Goal: Task Accomplishment & Management: Complete application form

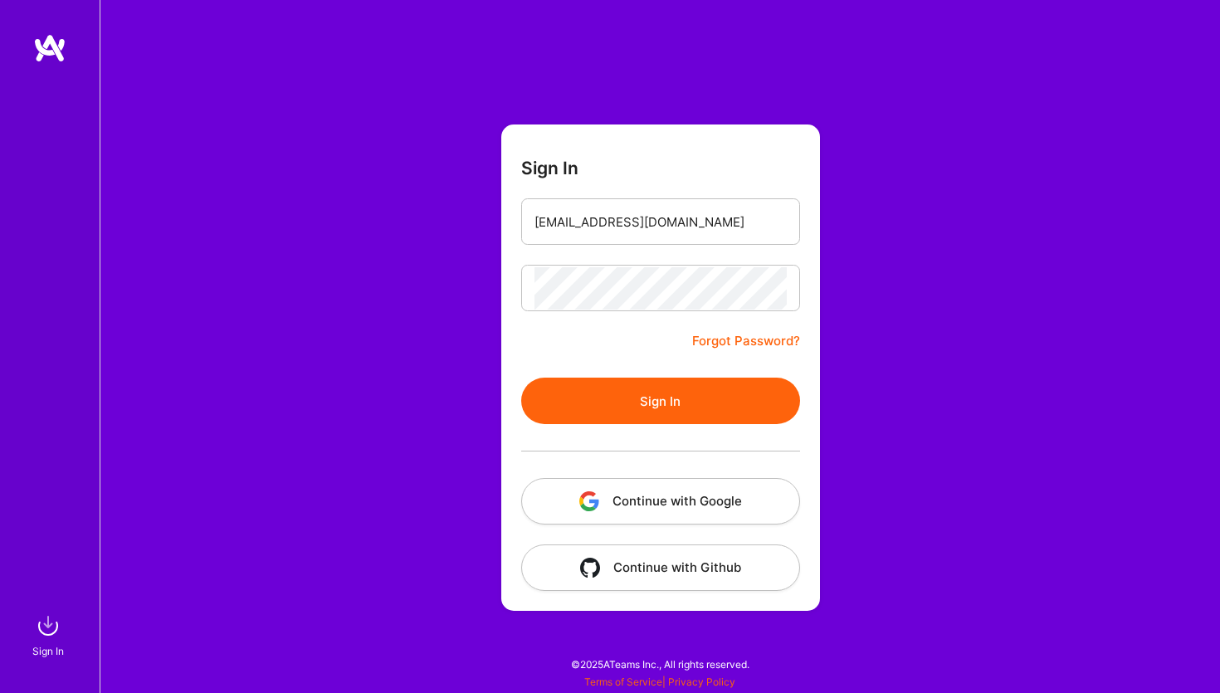
type input "[EMAIL_ADDRESS][DOMAIN_NAME]"
click at [634, 415] on button "Sign In" at bounding box center [660, 401] width 279 height 46
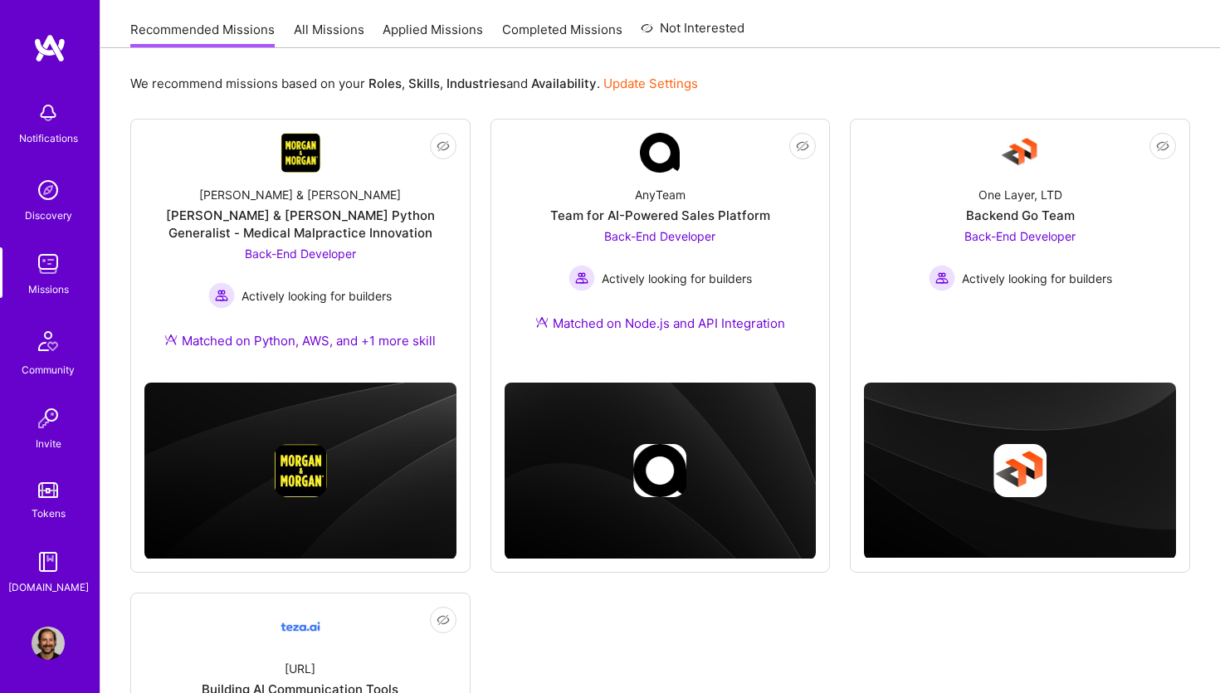
scroll to position [201, 0]
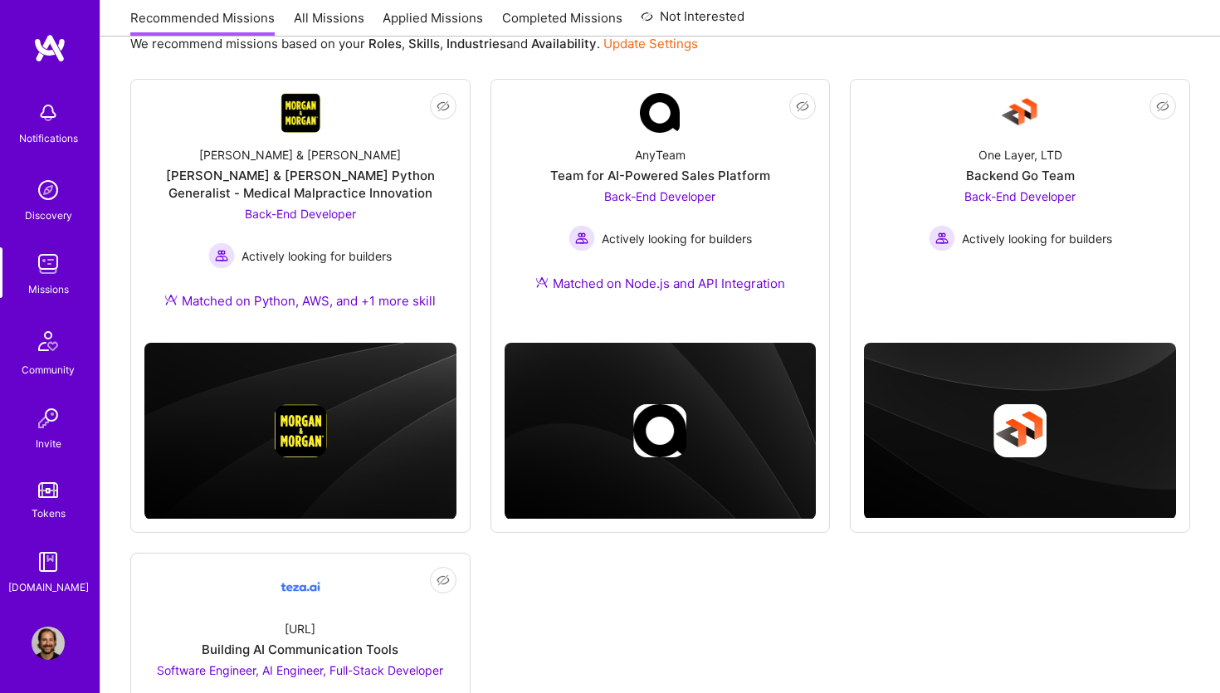
click at [51, 651] on img at bounding box center [48, 643] width 33 height 33
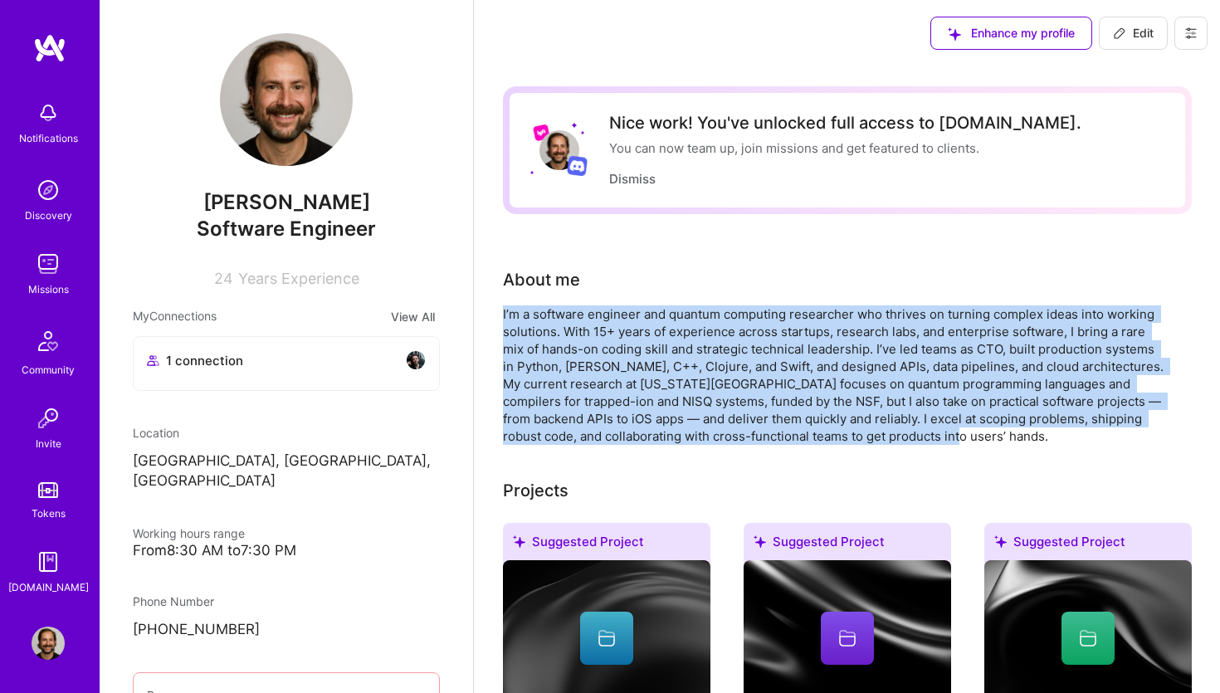
drag, startPoint x: 917, startPoint y: 439, endPoint x: 481, endPoint y: 316, distance: 452.7
click at [38, 248] on img at bounding box center [48, 263] width 33 height 33
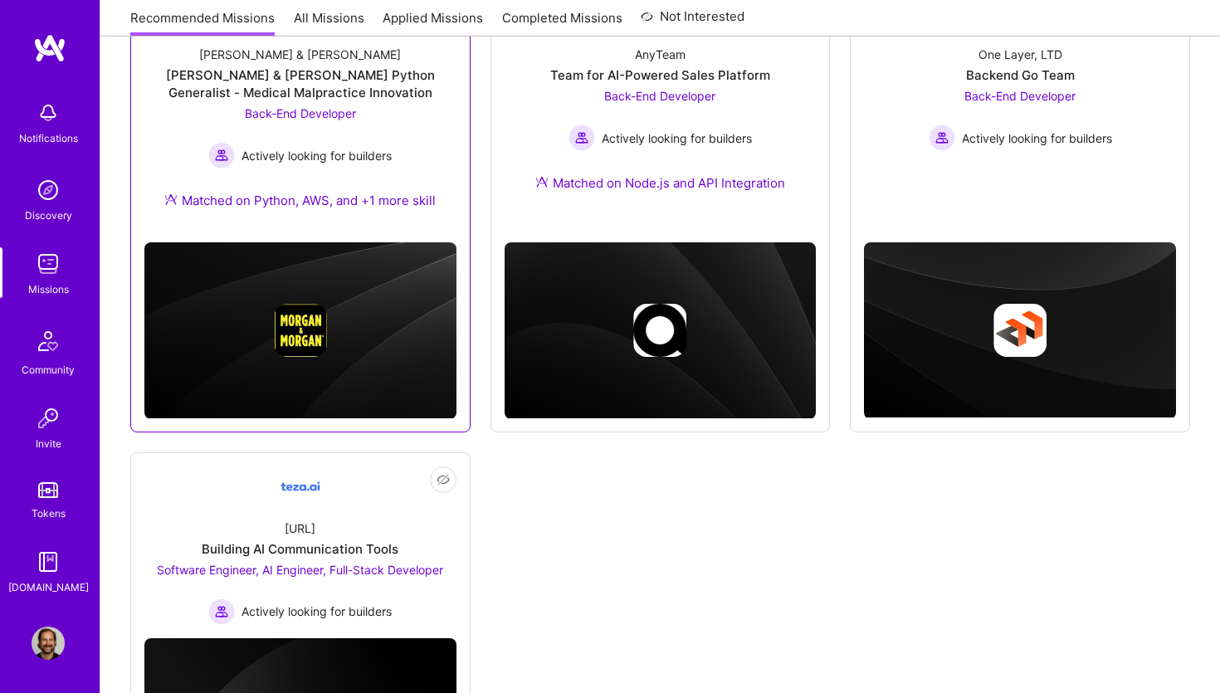
scroll to position [300, 0]
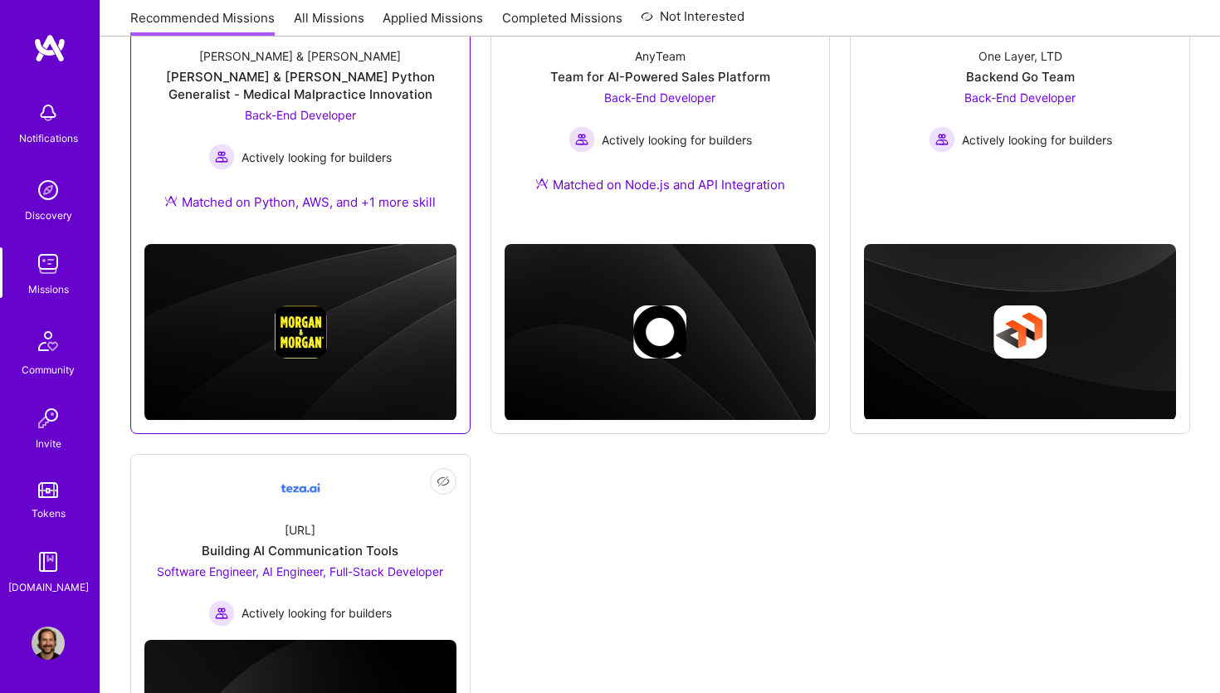
click at [294, 81] on div "[PERSON_NAME] & [PERSON_NAME] Python Generalist - Medical Malpractice Innovation" at bounding box center [300, 85] width 312 height 35
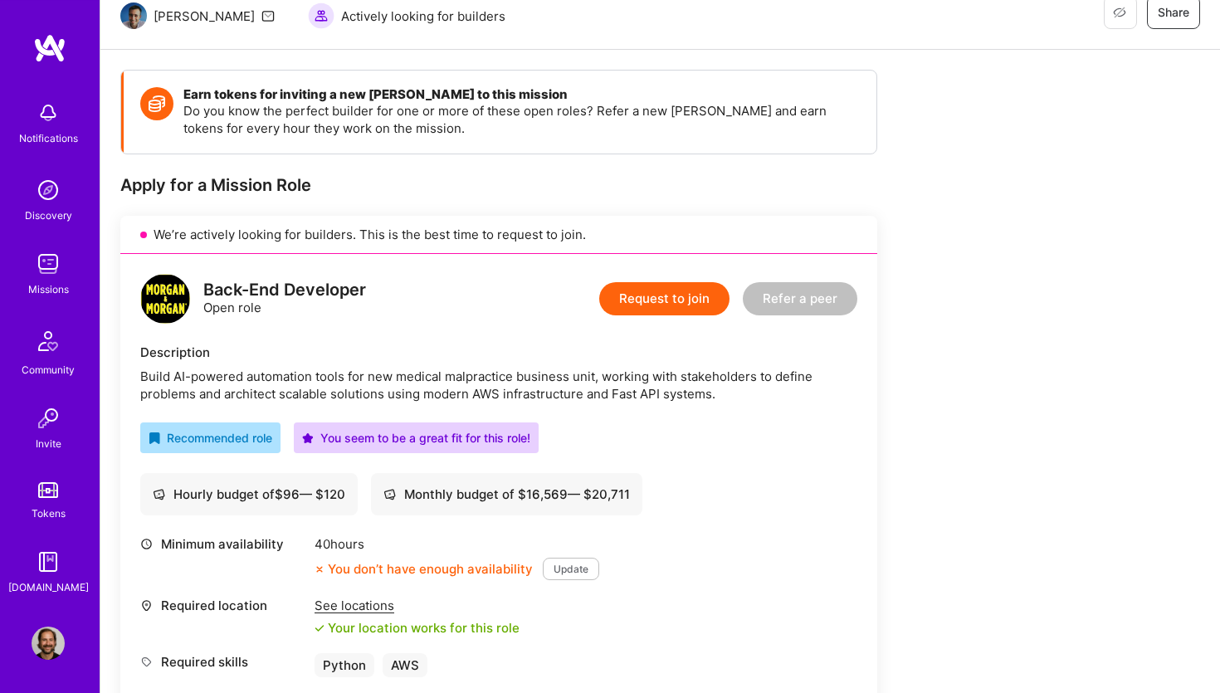
scroll to position [188, 0]
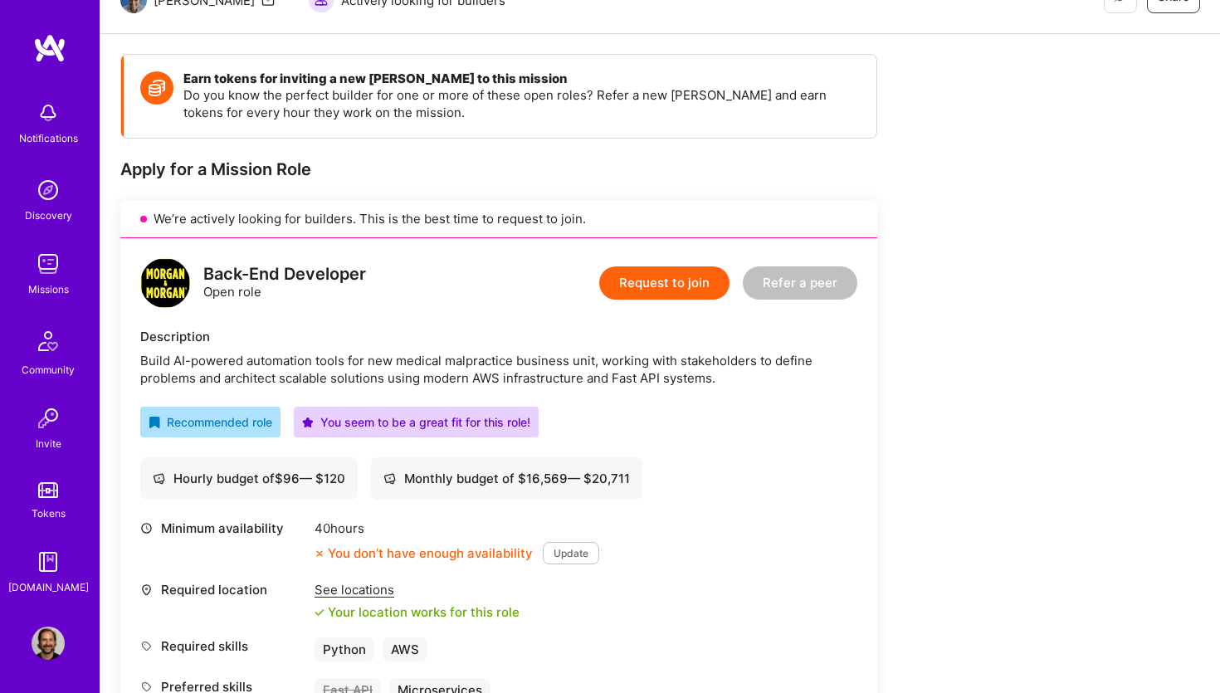
click at [646, 282] on button "Request to join" at bounding box center [664, 282] width 130 height 33
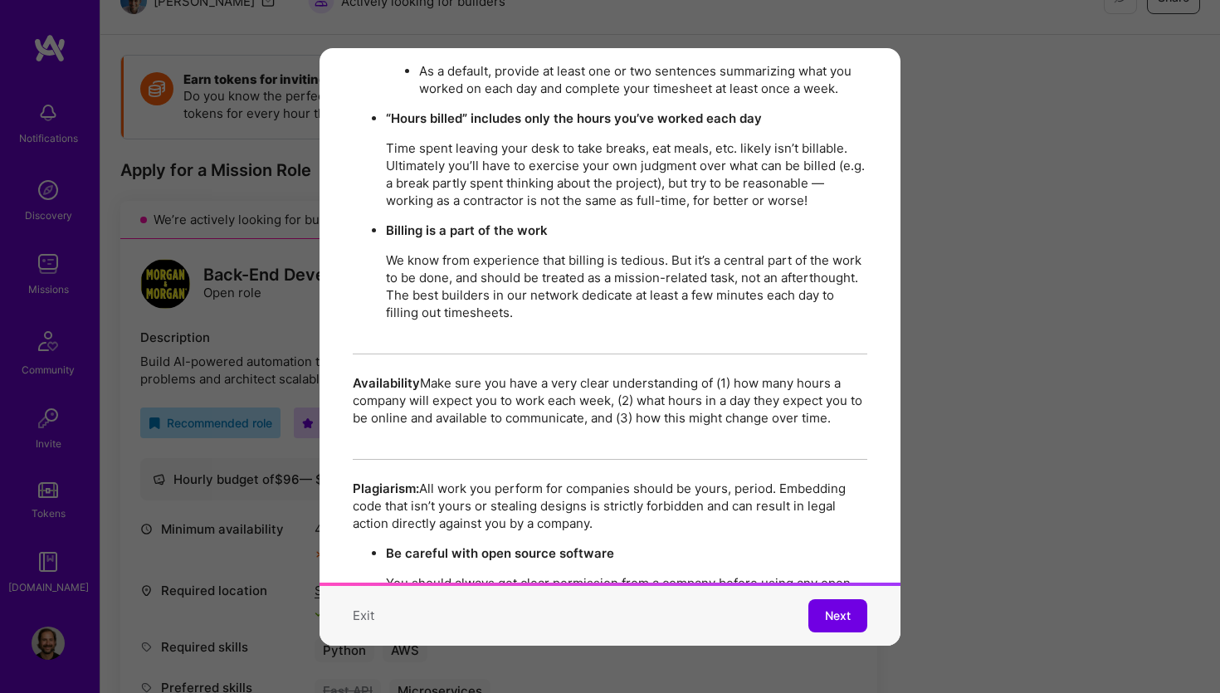
scroll to position [2847, 0]
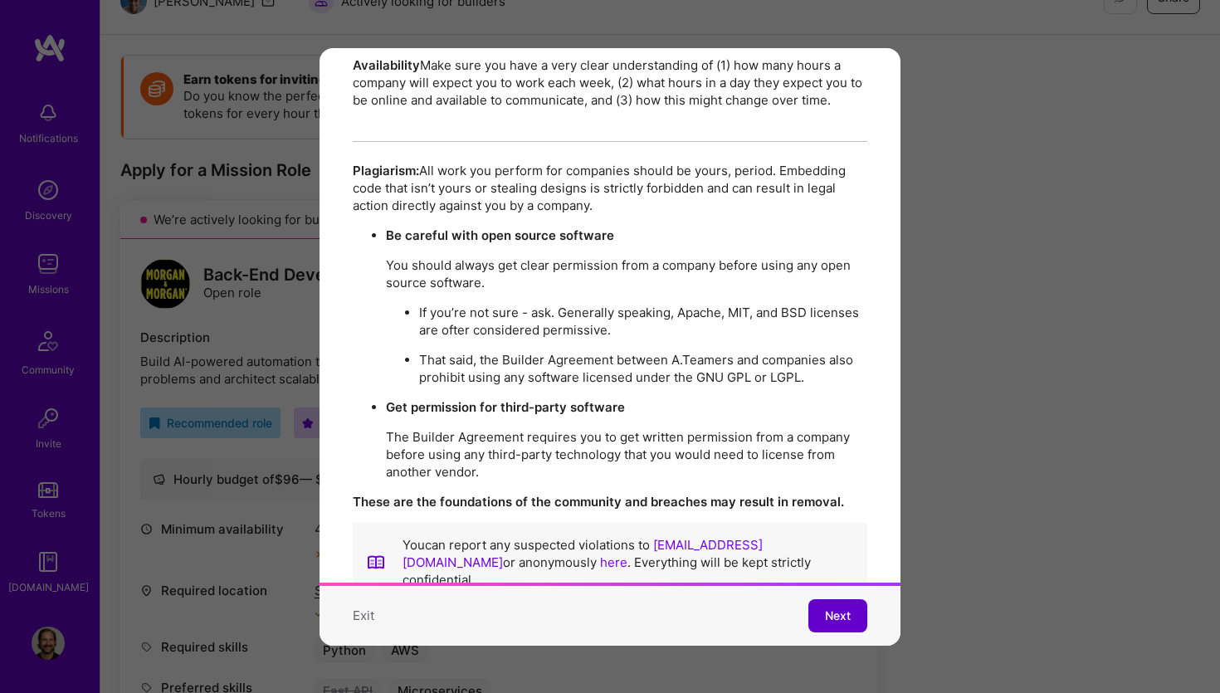
click at [838, 618] on span "Next" at bounding box center [838, 616] width 26 height 17
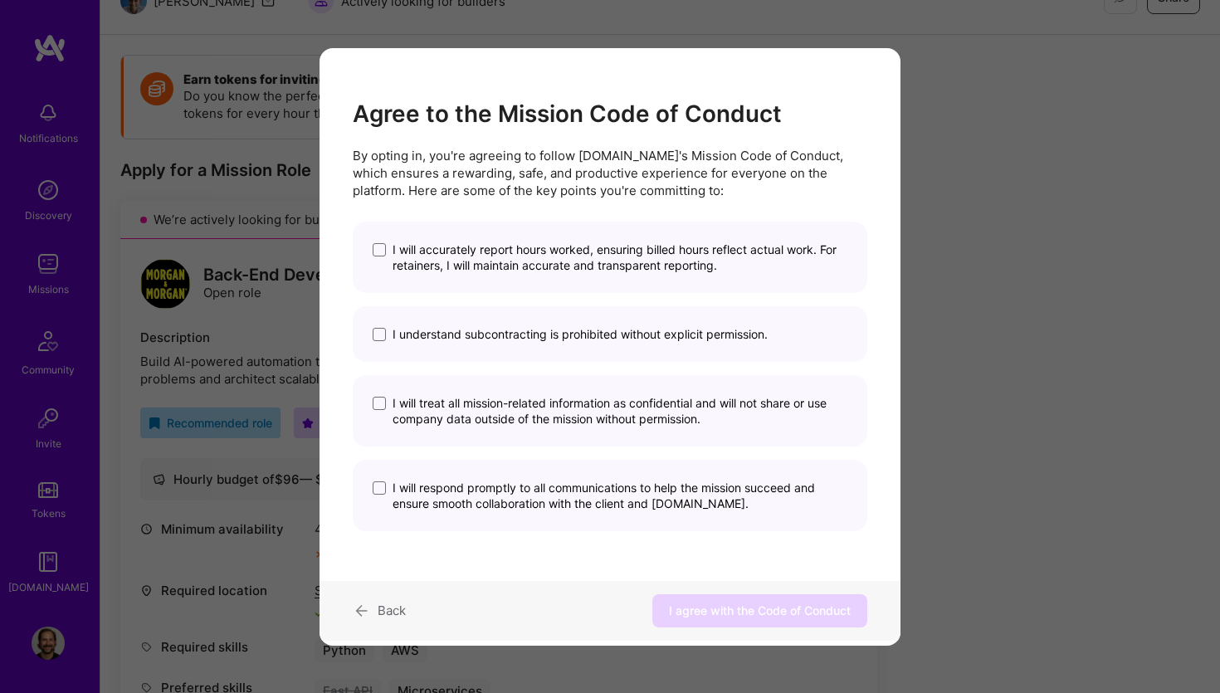
click at [486, 251] on span "I will accurately report hours worked, ensuring billed hours reflect actual wor…" at bounding box center [620, 258] width 455 height 32
click at [0, 0] on input "I will accurately report hours worked, ensuring billed hours reflect actual wor…" at bounding box center [0, 0] width 0 height 0
click at [494, 337] on span "I understand subcontracting is prohibited without explicit permission." at bounding box center [580, 334] width 375 height 16
click at [0, 0] on input "I understand subcontracting is prohibited without explicit permission." at bounding box center [0, 0] width 0 height 0
click at [516, 413] on span "I will treat all mission-related information as confidential and will not share…" at bounding box center [620, 411] width 455 height 32
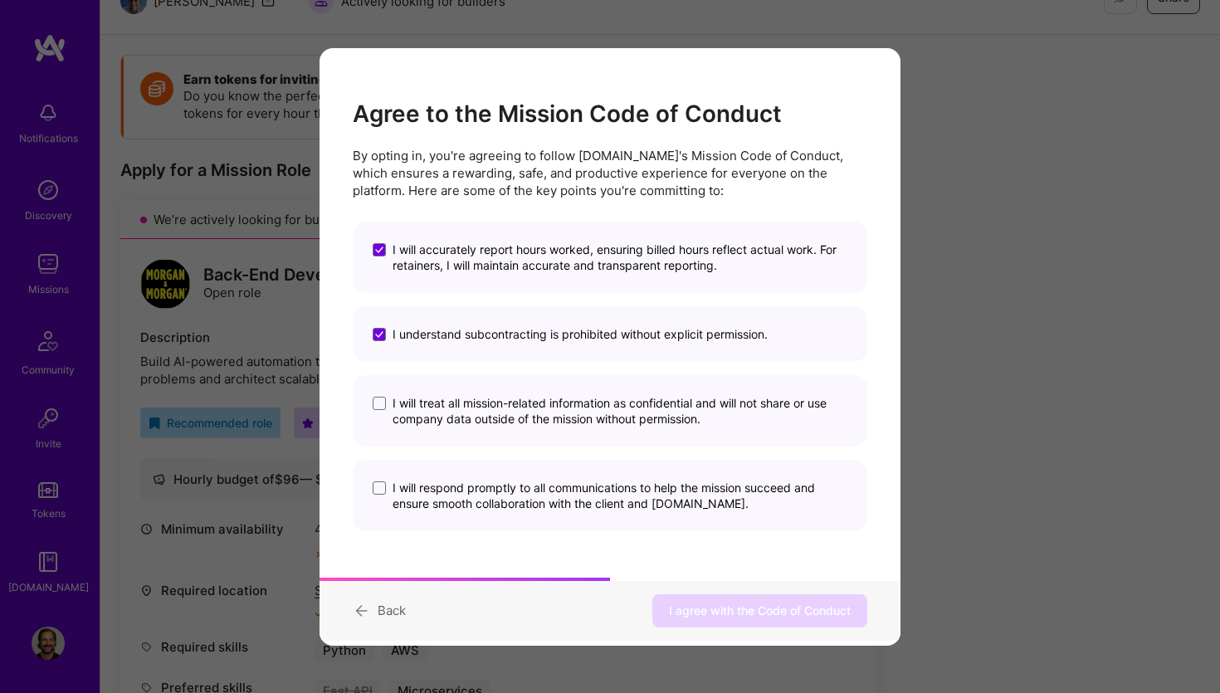
click at [0, 0] on input "I will treat all mission-related information as confidential and will not share…" at bounding box center [0, 0] width 0 height 0
click at [539, 510] on span "I will respond promptly to all communications to help the mission succeed and e…" at bounding box center [620, 496] width 455 height 32
click at [0, 0] on input "I will respond promptly to all communications to help the mission succeed and e…" at bounding box center [0, 0] width 0 height 0
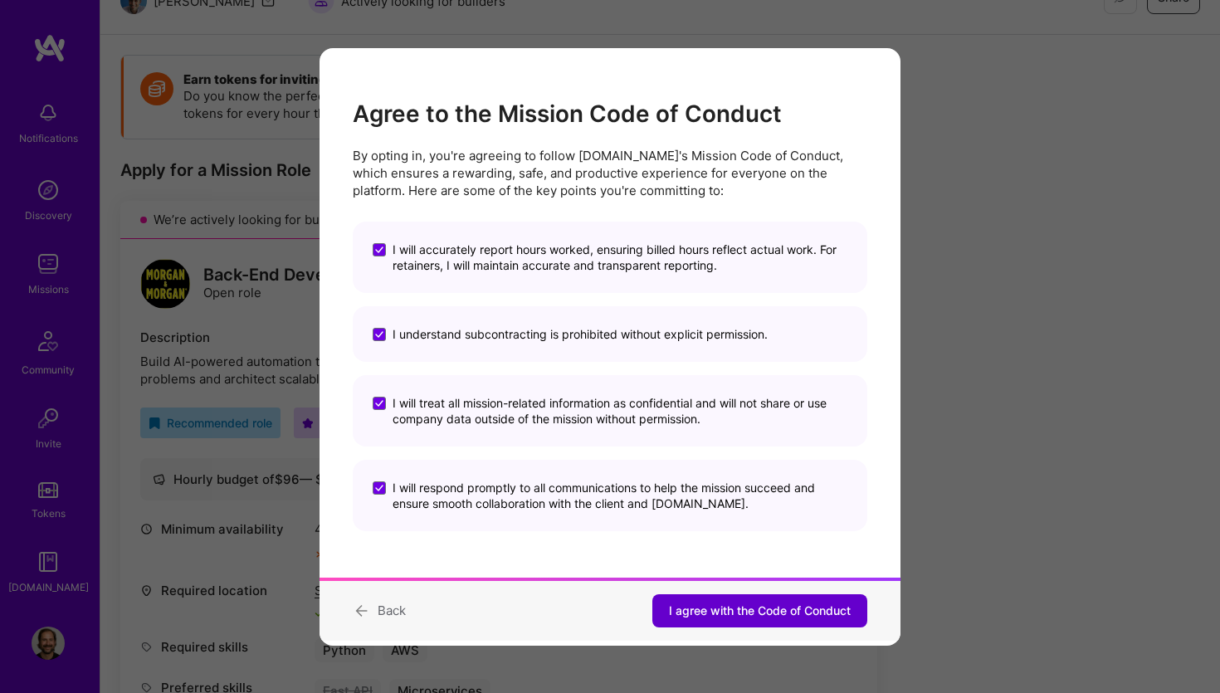
click at [745, 614] on span "I agree with the Code of Conduct" at bounding box center [760, 611] width 182 height 17
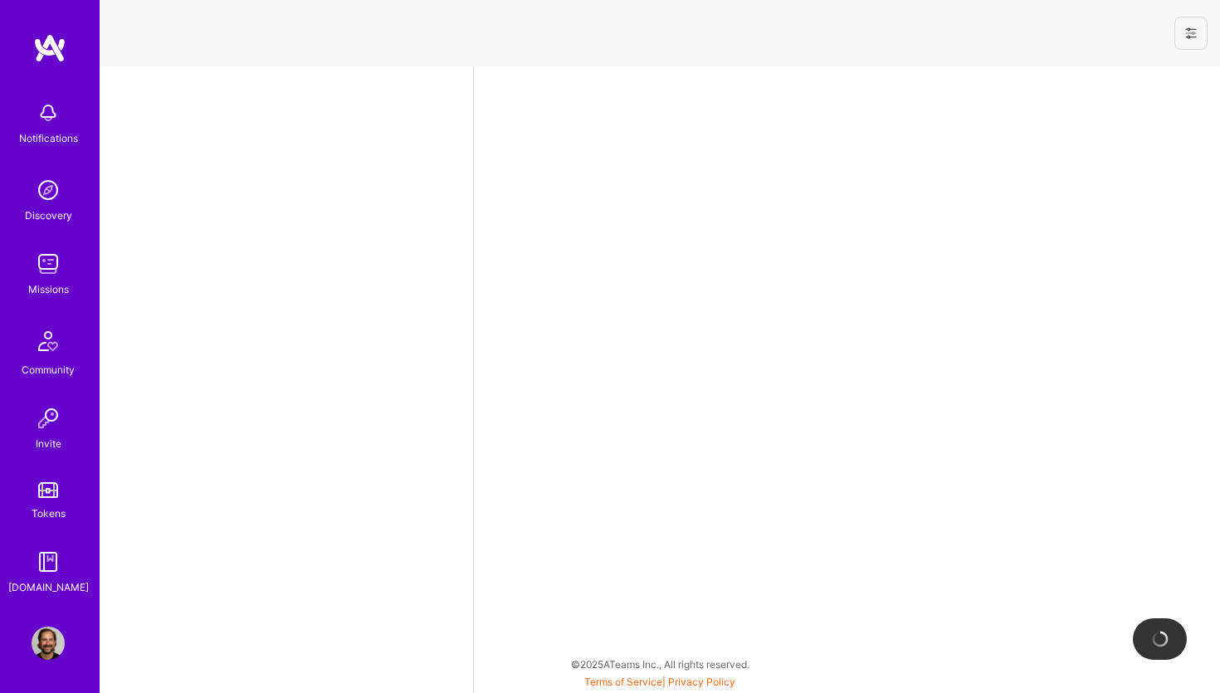
select select "NL"
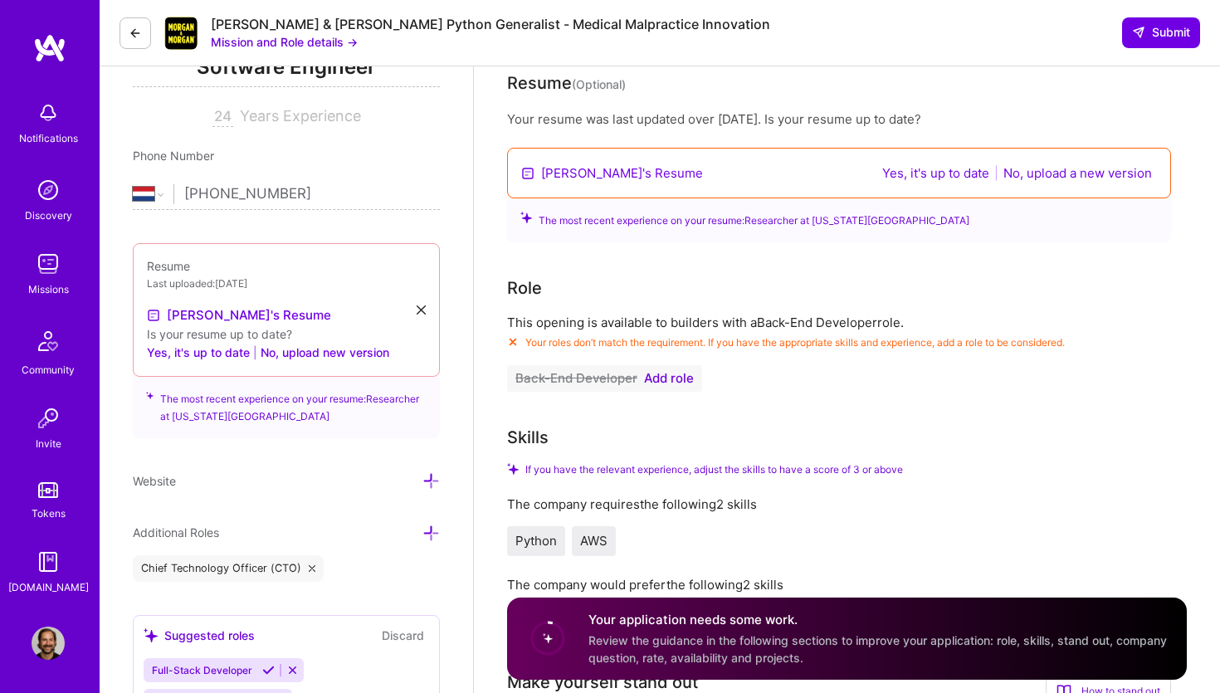
scroll to position [264, 0]
click at [561, 174] on link "[PERSON_NAME]'s Resume" at bounding box center [622, 172] width 162 height 17
click at [1076, 168] on button "No, upload a new version" at bounding box center [1077, 172] width 159 height 19
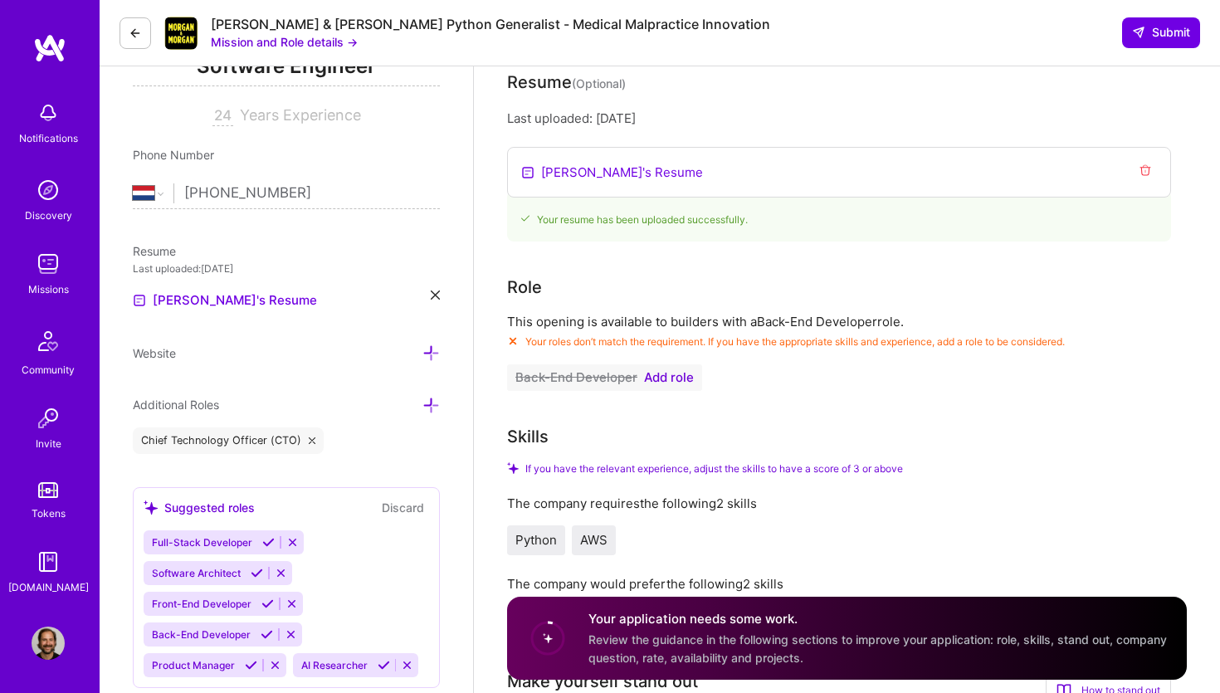
click at [687, 378] on span "Add role" at bounding box center [669, 377] width 50 height 13
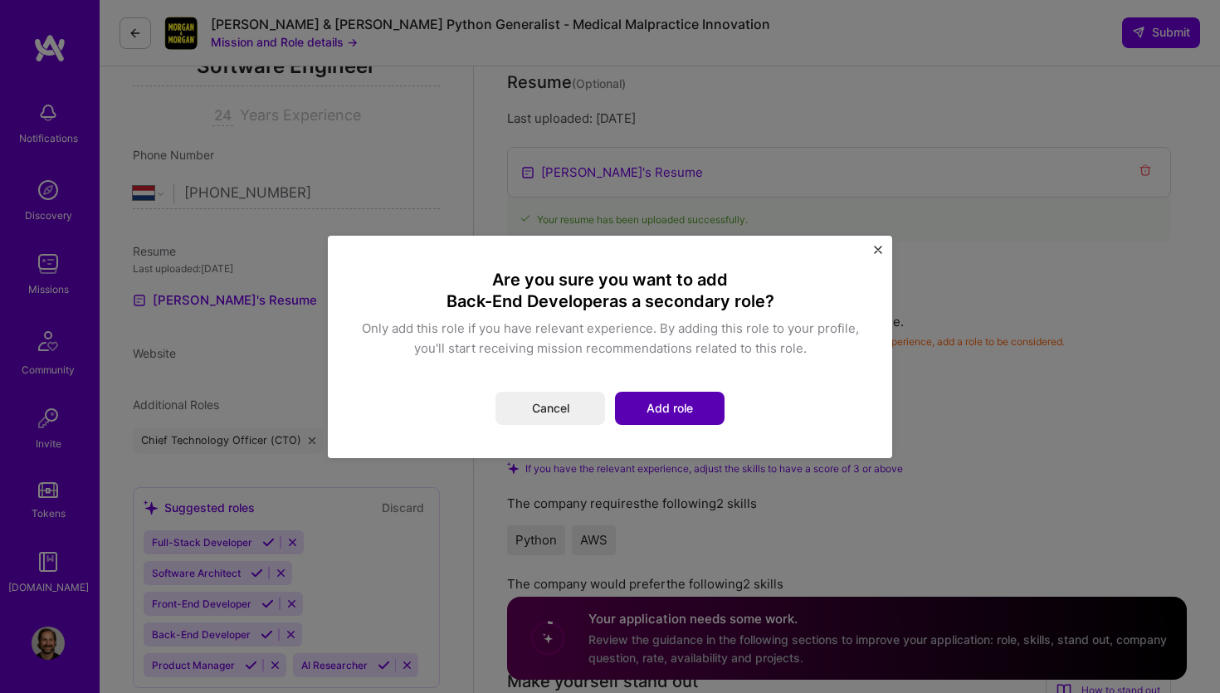
click at [660, 403] on button "Add role" at bounding box center [670, 408] width 110 height 33
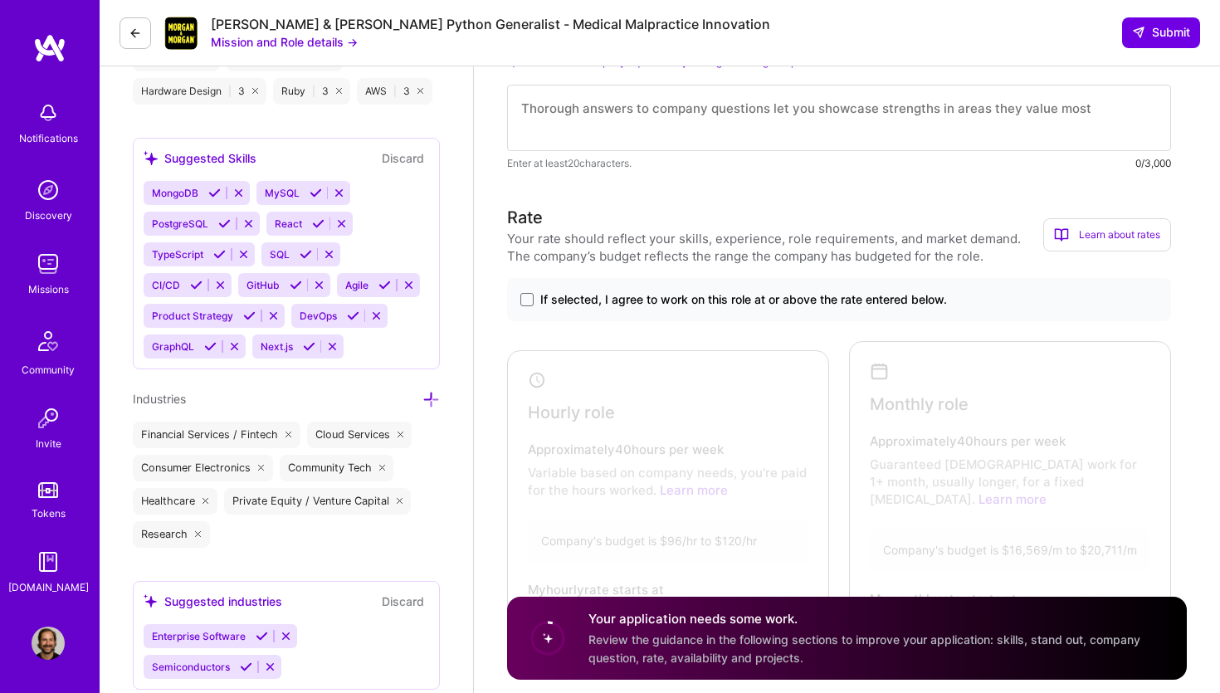
scroll to position [1221, 0]
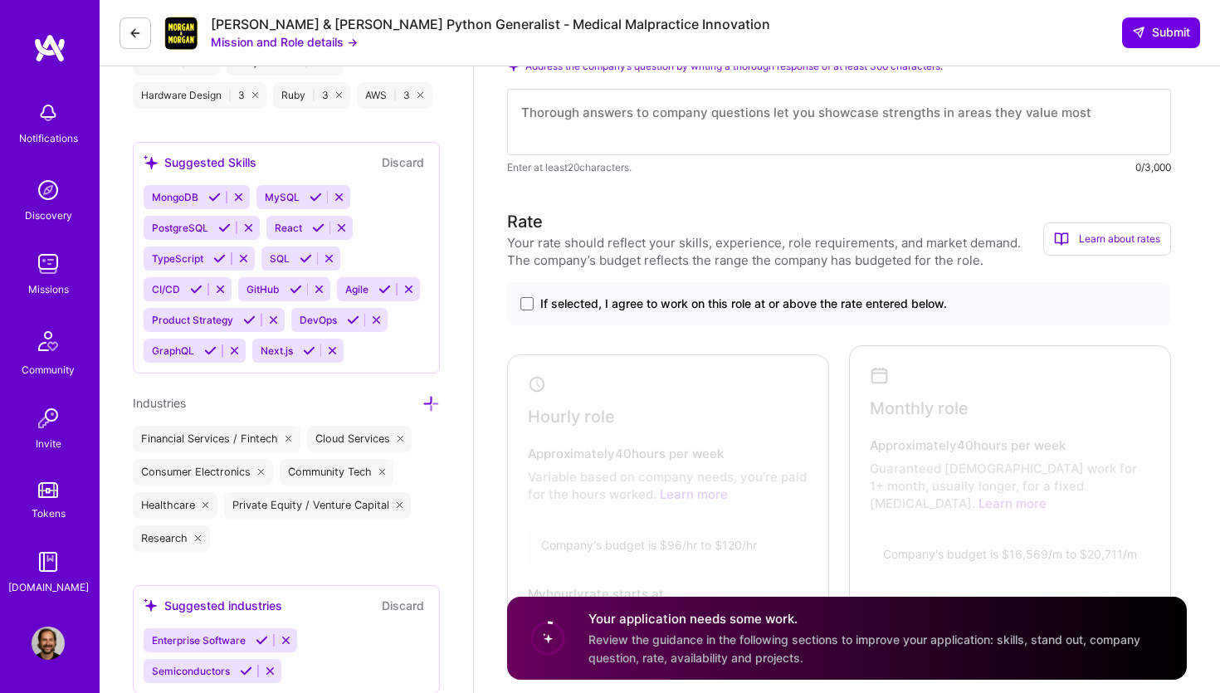
click at [609, 306] on span "If selected, I agree to work on this role at or above the rate entered below." at bounding box center [743, 303] width 407 height 17
click at [0, 0] on input "If selected, I agree to work on this role at or above the rate entered below." at bounding box center [0, 0] width 0 height 0
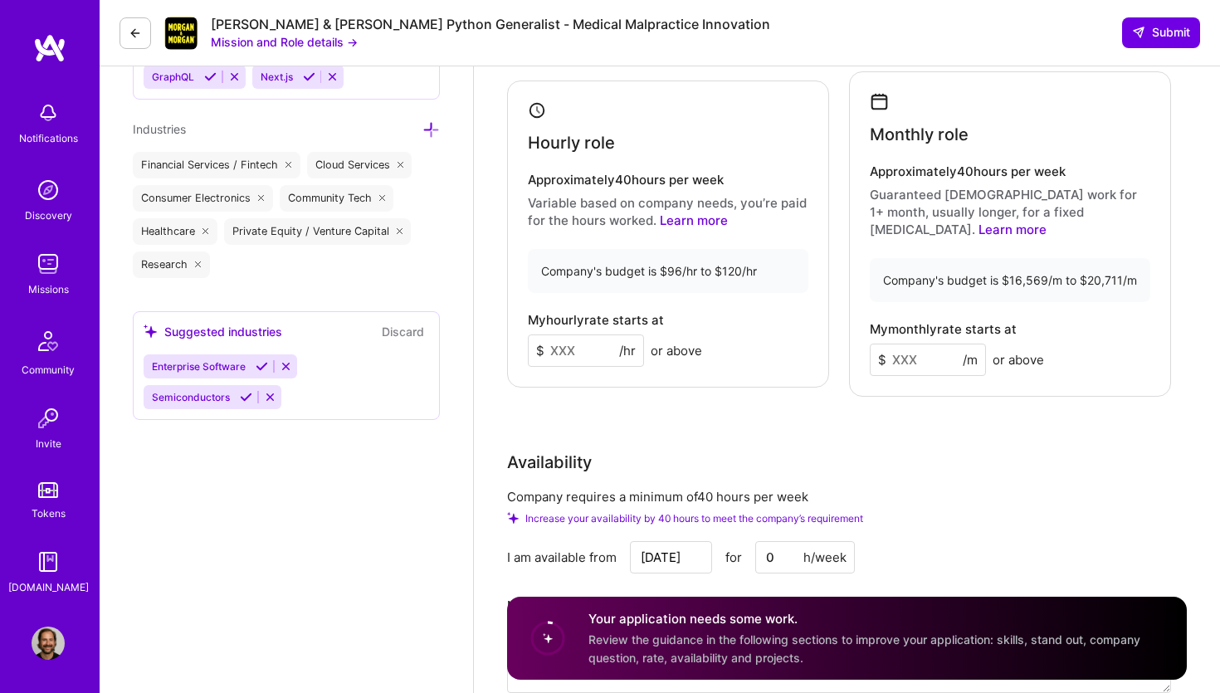
scroll to position [1496, 0]
click at [568, 349] on input at bounding box center [586, 349] width 116 height 32
type input "100"
click at [925, 455] on div "Availability" at bounding box center [839, 460] width 664 height 25
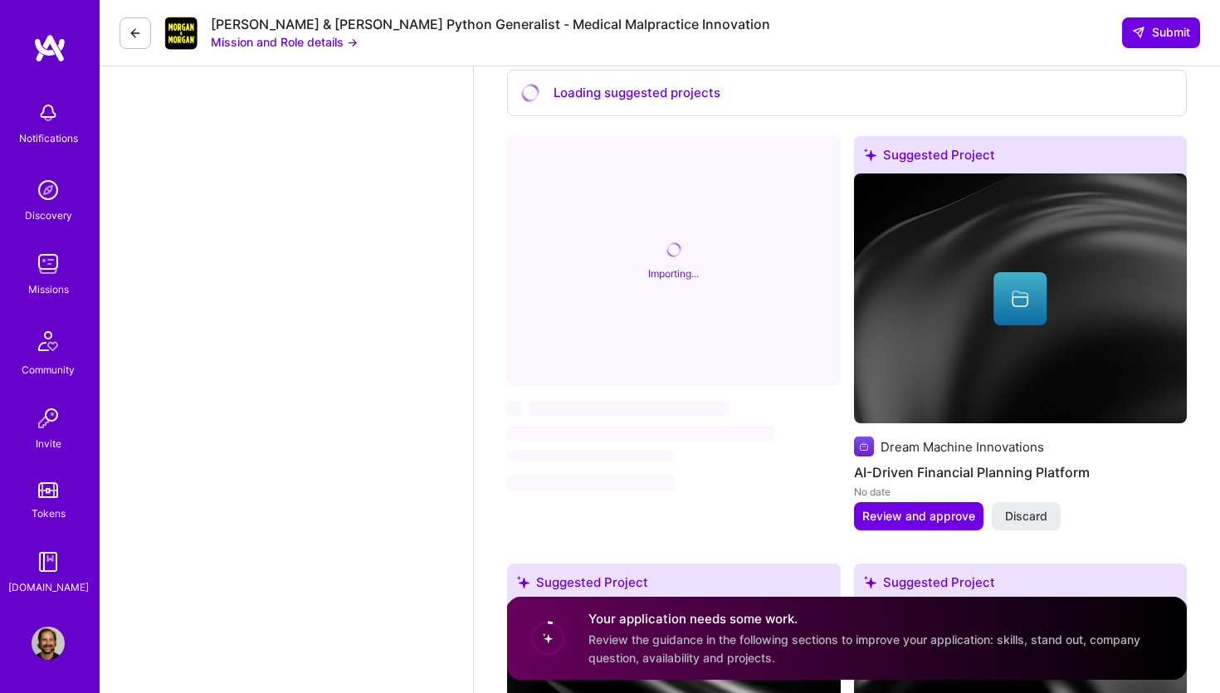
scroll to position [2475, 0]
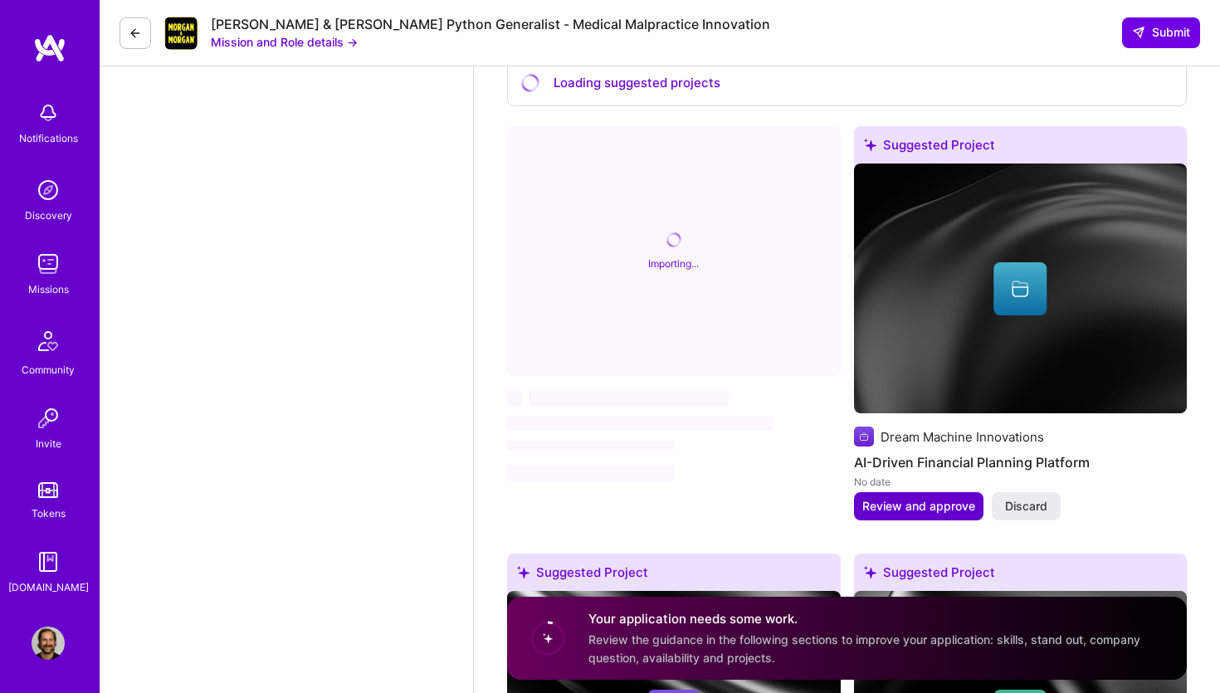
click at [929, 498] on span "Review and approve" at bounding box center [918, 506] width 113 height 17
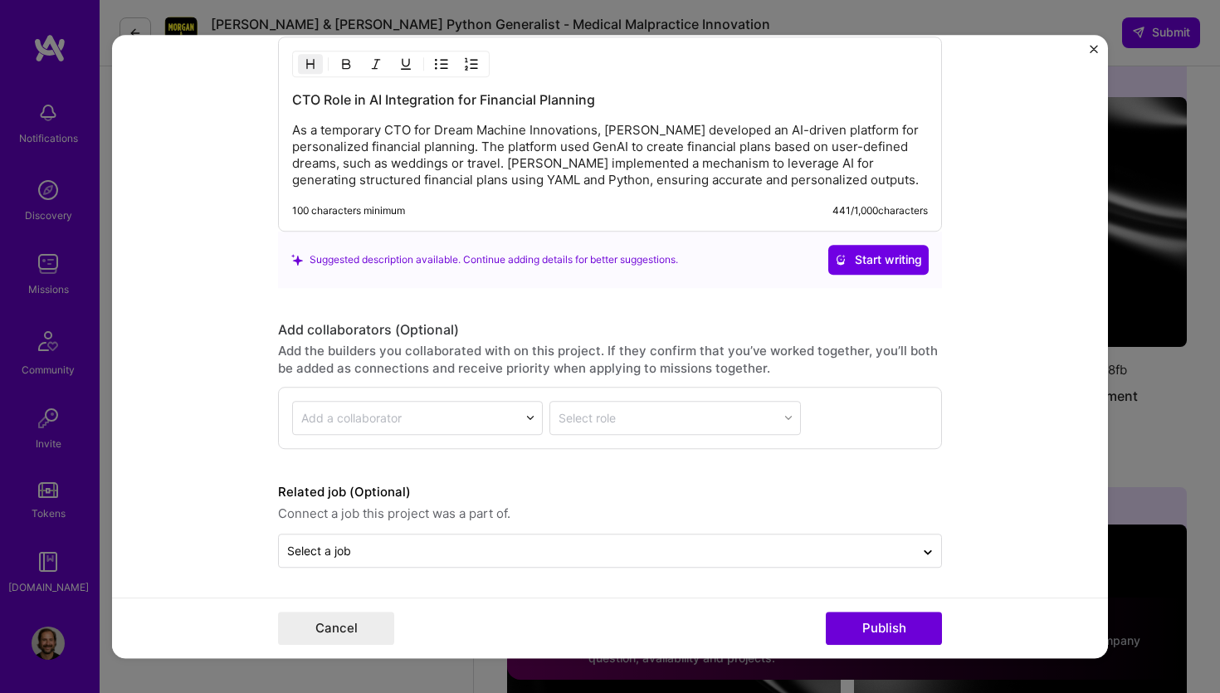
scroll to position [1512, 0]
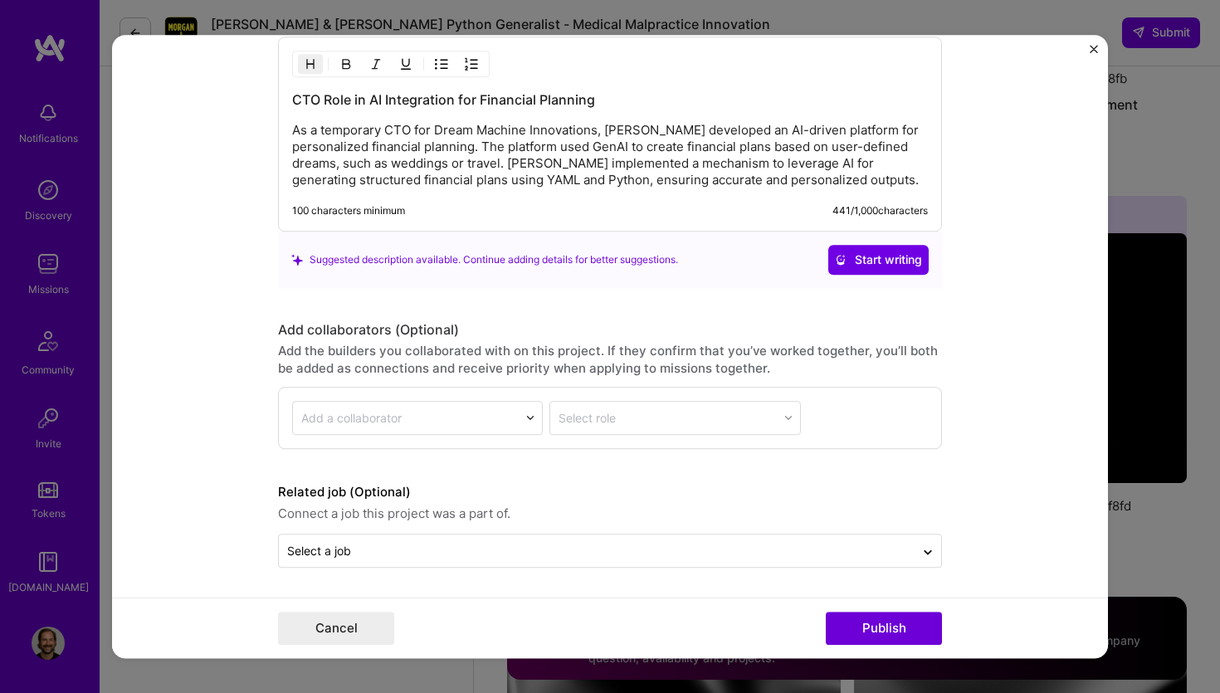
click at [853, 183] on p "As a temporary CTO for Dream Machine Innovations, [PERSON_NAME] developed an AI…" at bounding box center [610, 155] width 636 height 66
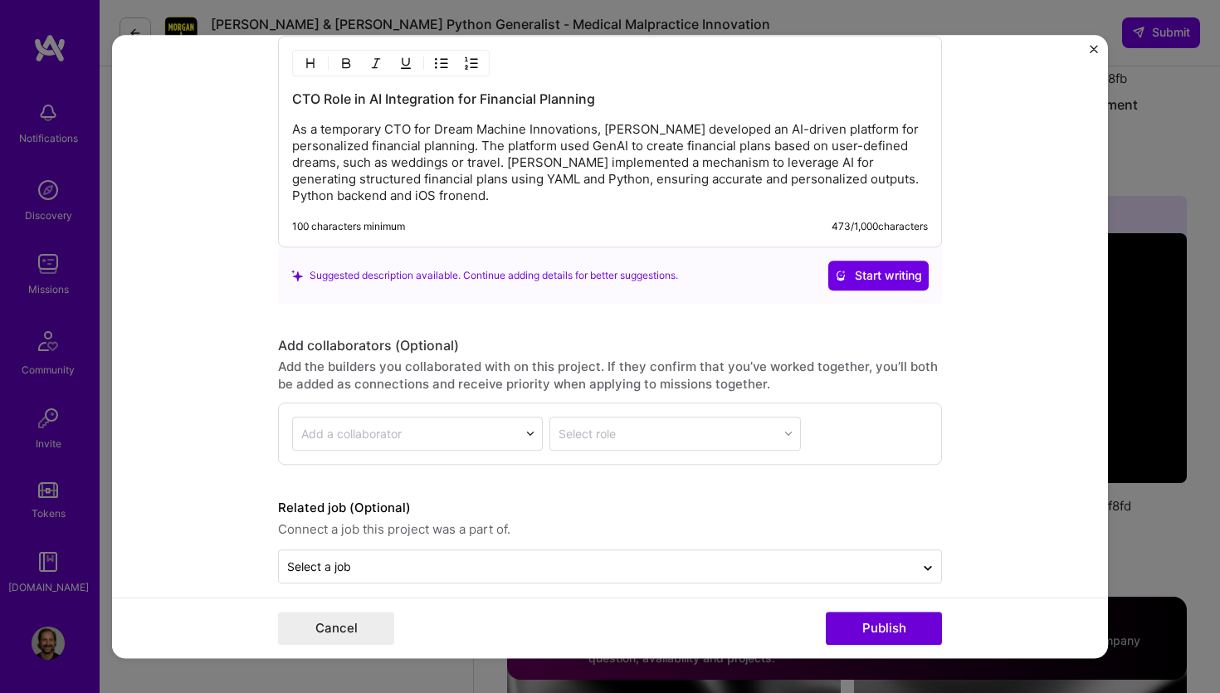
click at [423, 198] on p "As a temporary CTO for Dream Machine Innovations, [PERSON_NAME] developed an AI…" at bounding box center [610, 162] width 636 height 83
click at [417, 198] on p "As a temporary CTO for Dream Machine Innovations, [PERSON_NAME] developed an AI…" at bounding box center [610, 162] width 636 height 83
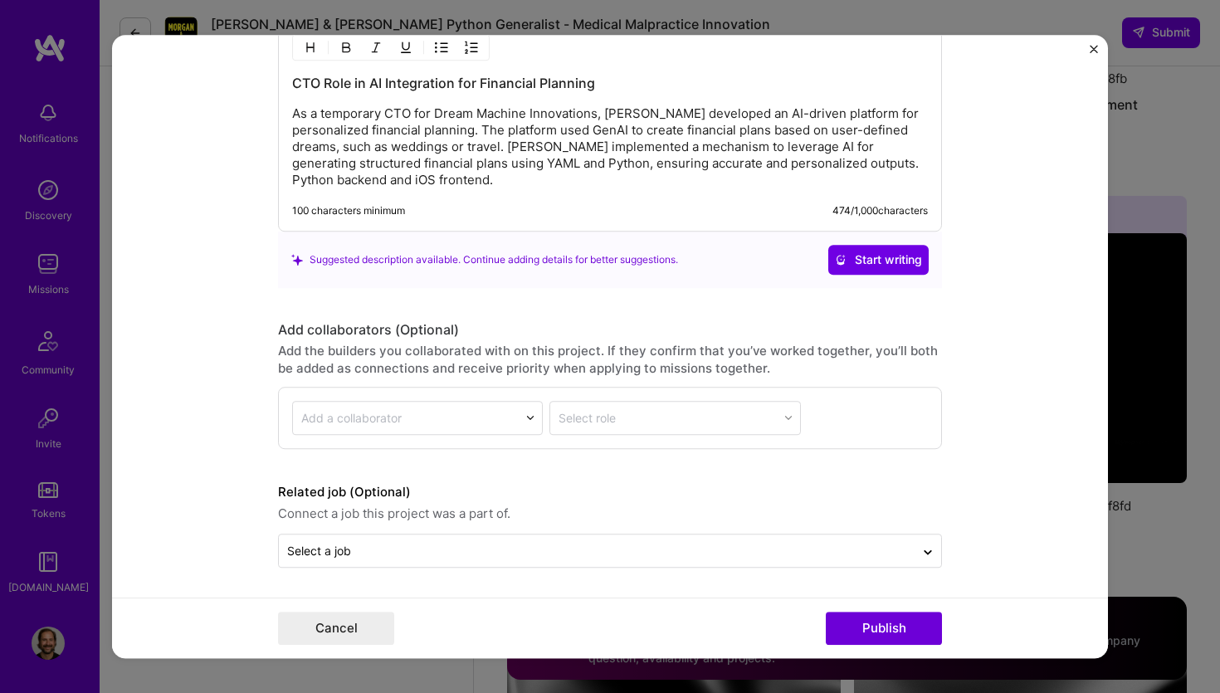
click at [530, 417] on img at bounding box center [530, 418] width 10 height 10
type input "devin"
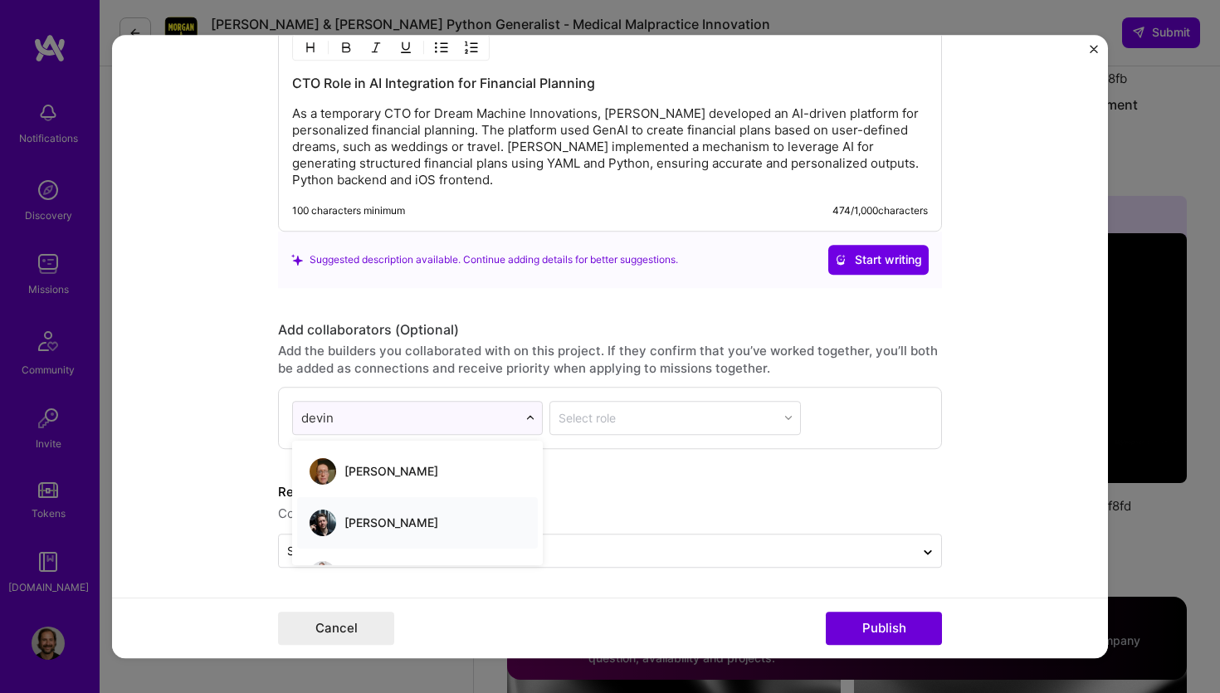
click at [390, 515] on div "[PERSON_NAME]" at bounding box center [391, 522] width 94 height 17
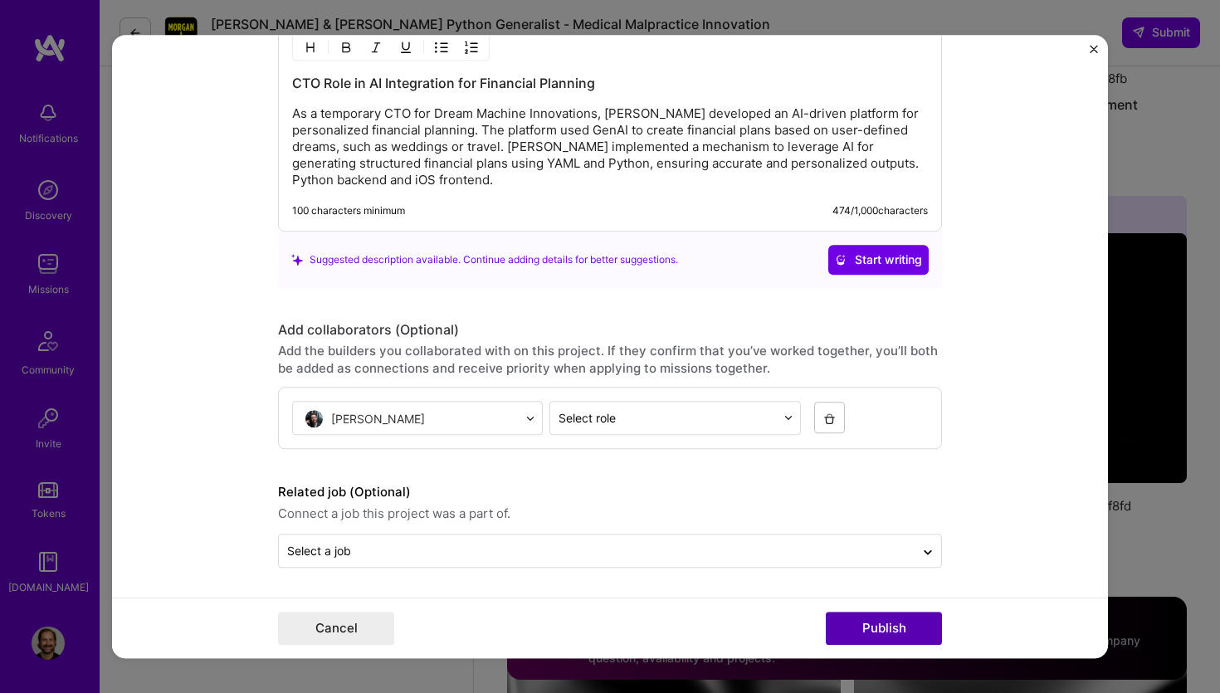
click at [887, 627] on button "Publish" at bounding box center [884, 628] width 116 height 33
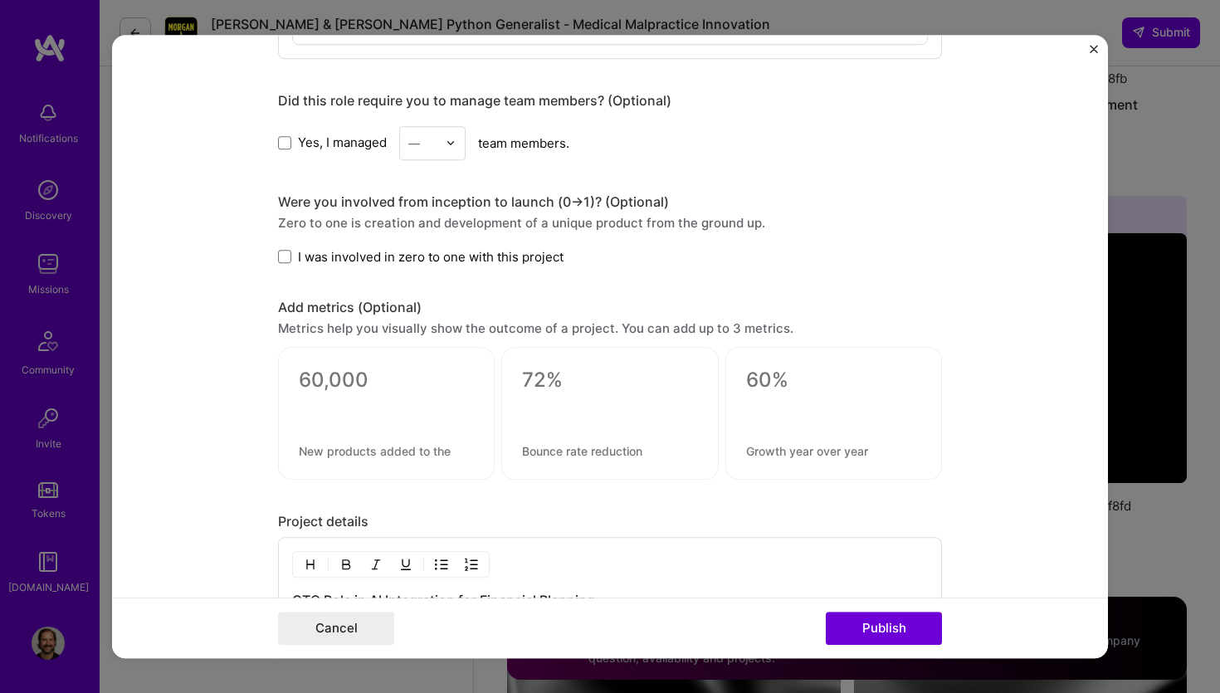
scroll to position [0, 0]
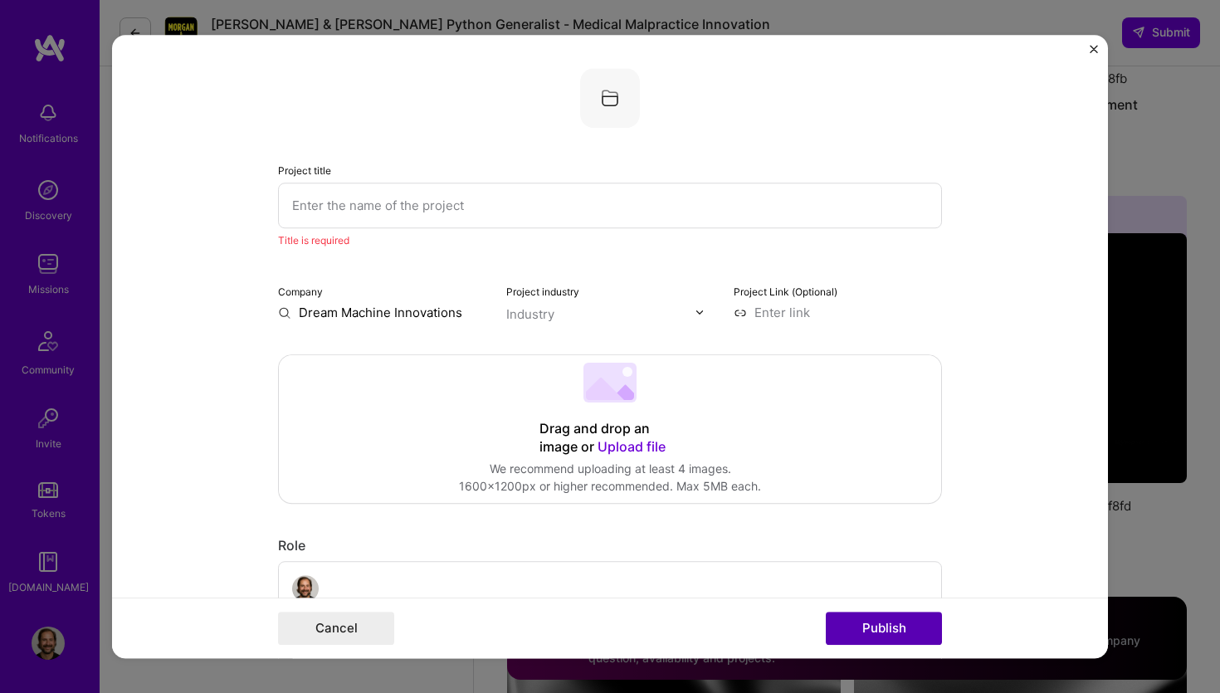
click at [876, 632] on button "Publish" at bounding box center [884, 628] width 116 height 33
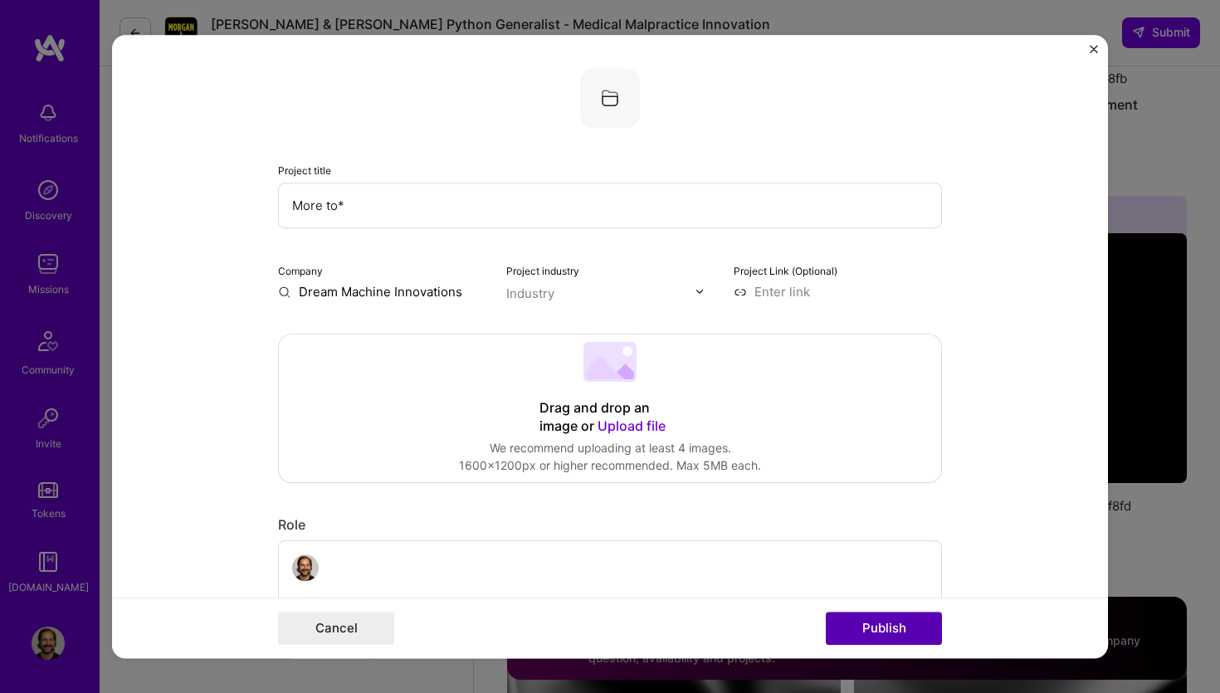
type input "More to*"
click at [896, 625] on button "Publish" at bounding box center [884, 628] width 116 height 33
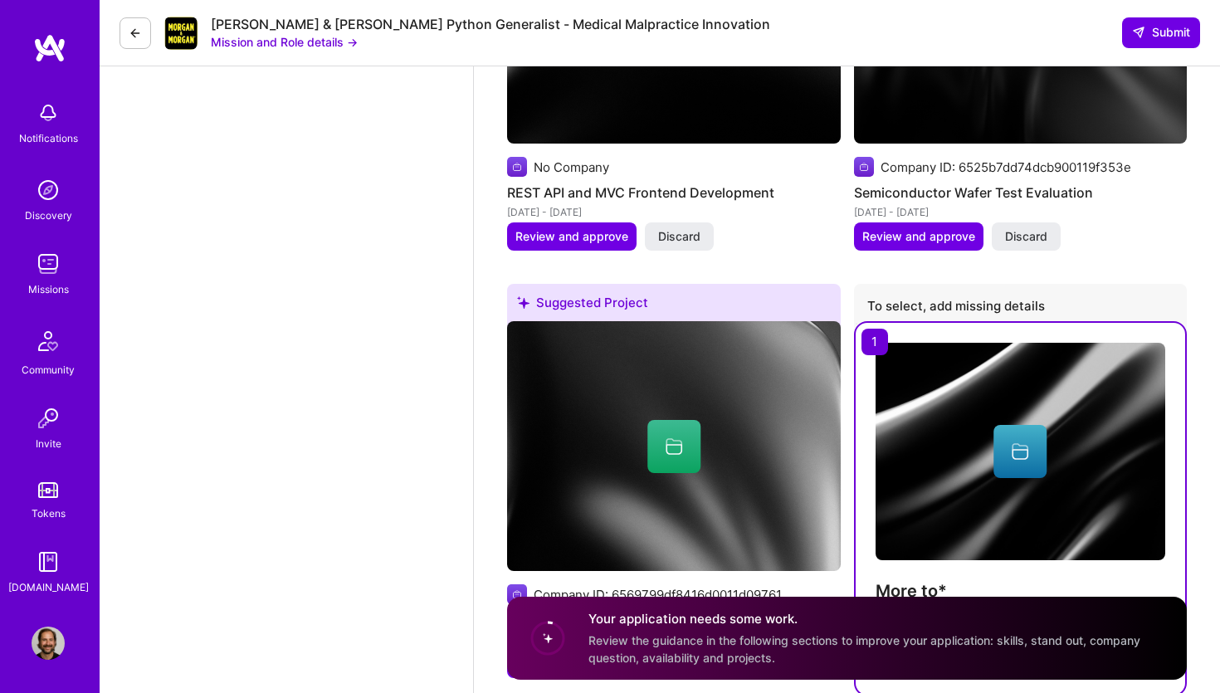
scroll to position [3795, 0]
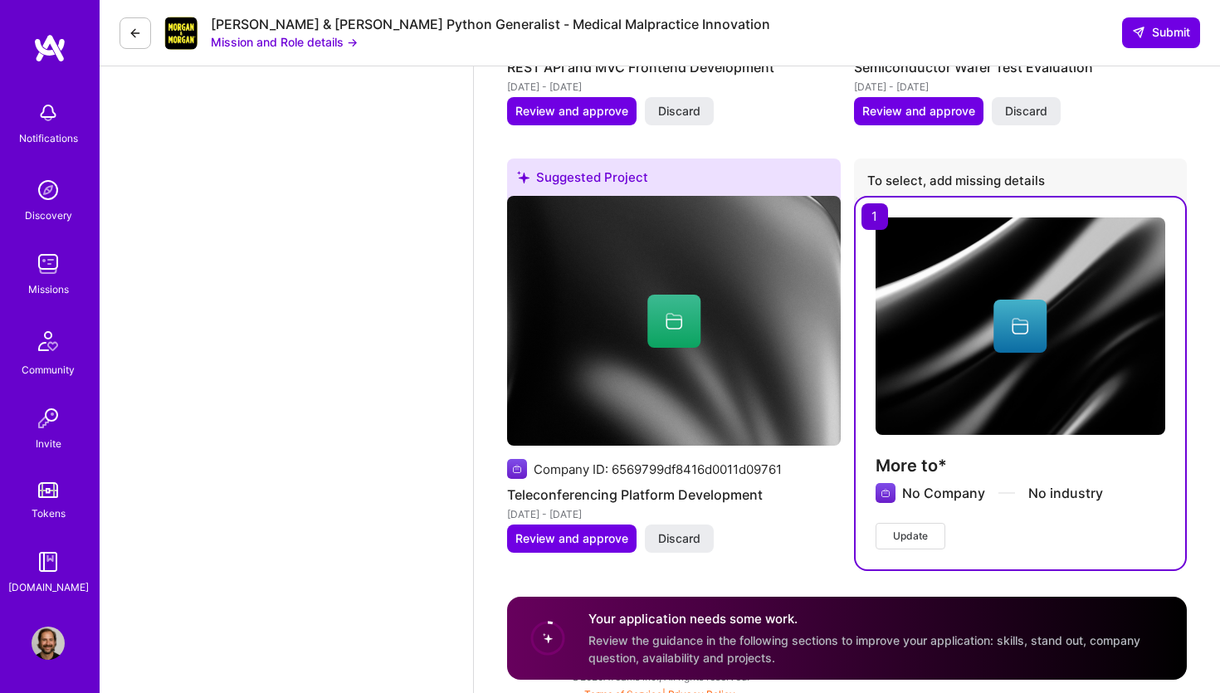
click at [911, 530] on span "Update" at bounding box center [910, 536] width 35 height 15
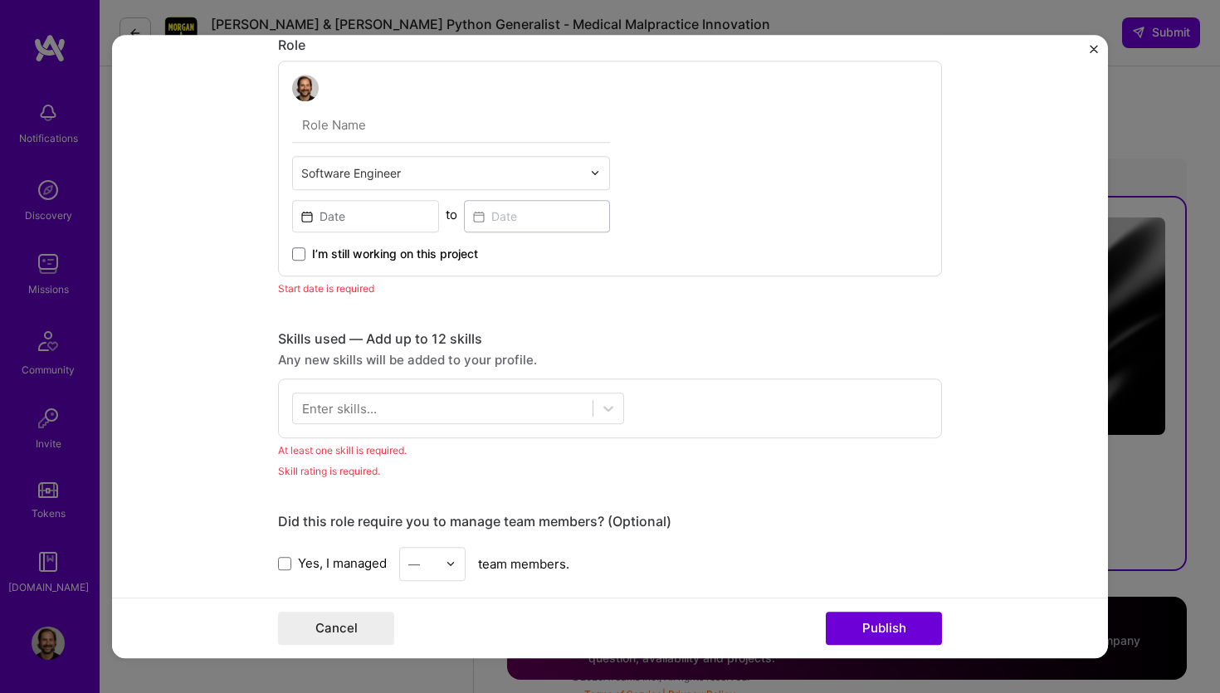
scroll to position [629, 0]
click at [346, 626] on button "Cancel" at bounding box center [336, 628] width 116 height 33
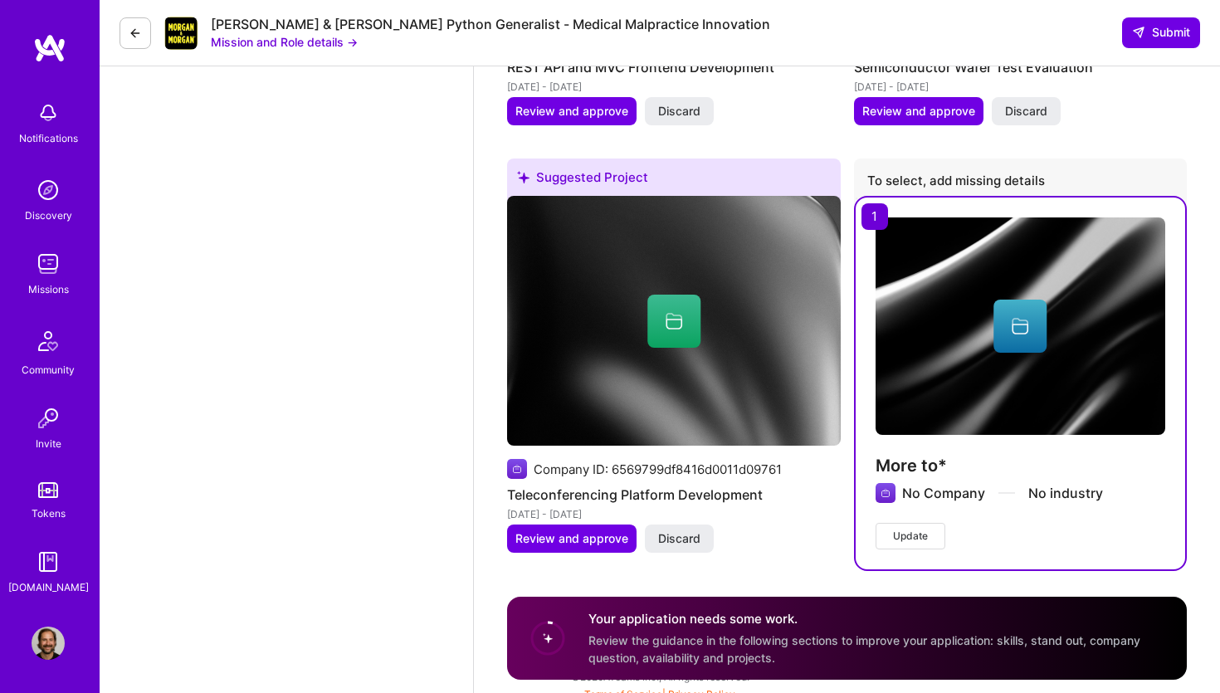
click at [869, 164] on div "To select, add missing details" at bounding box center [1021, 183] width 334 height 49
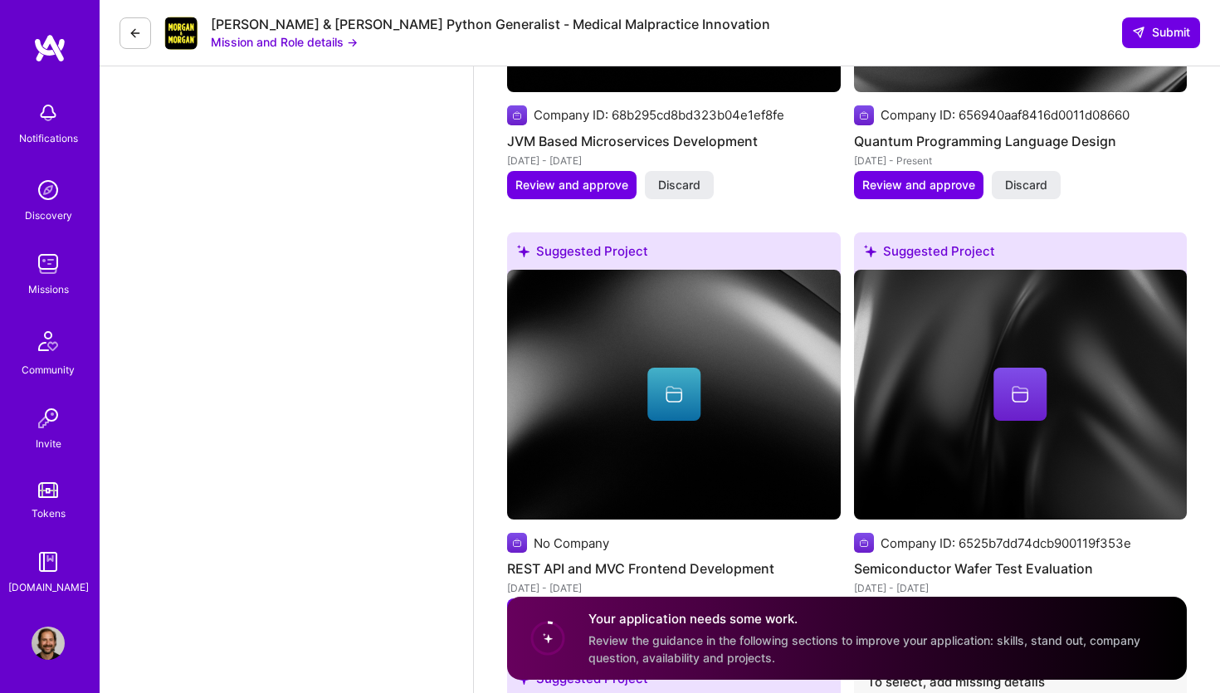
scroll to position [3795, 0]
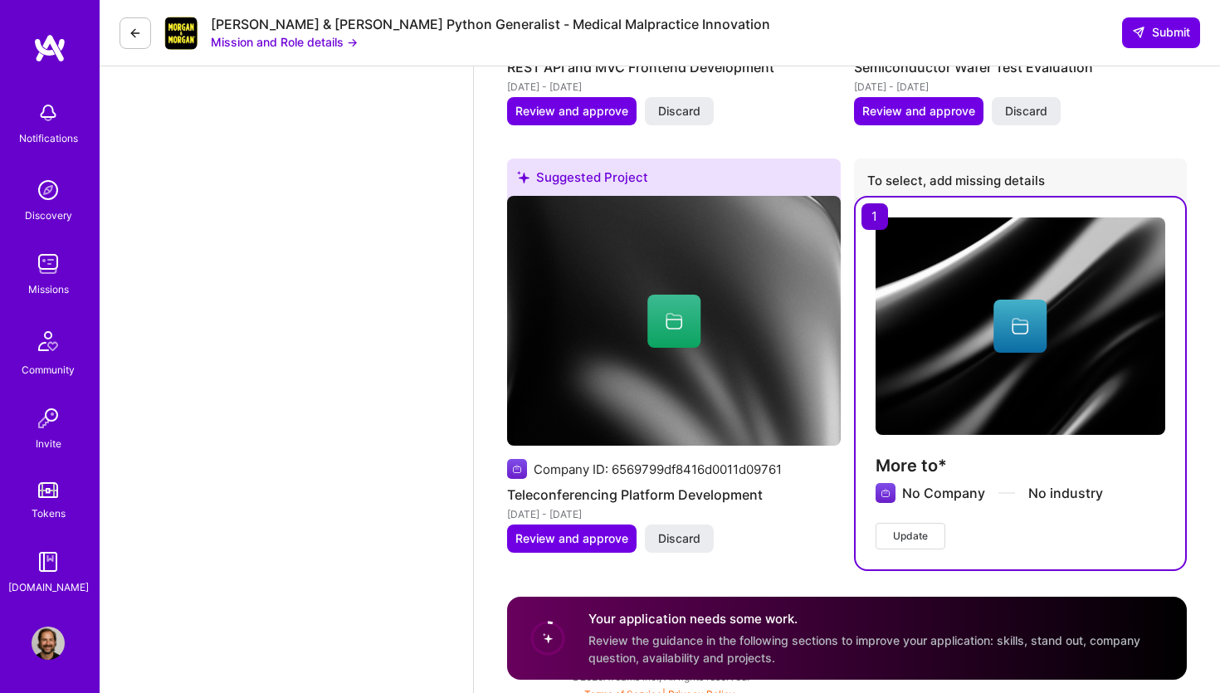
click at [1033, 305] on div at bounding box center [1020, 326] width 53 height 53
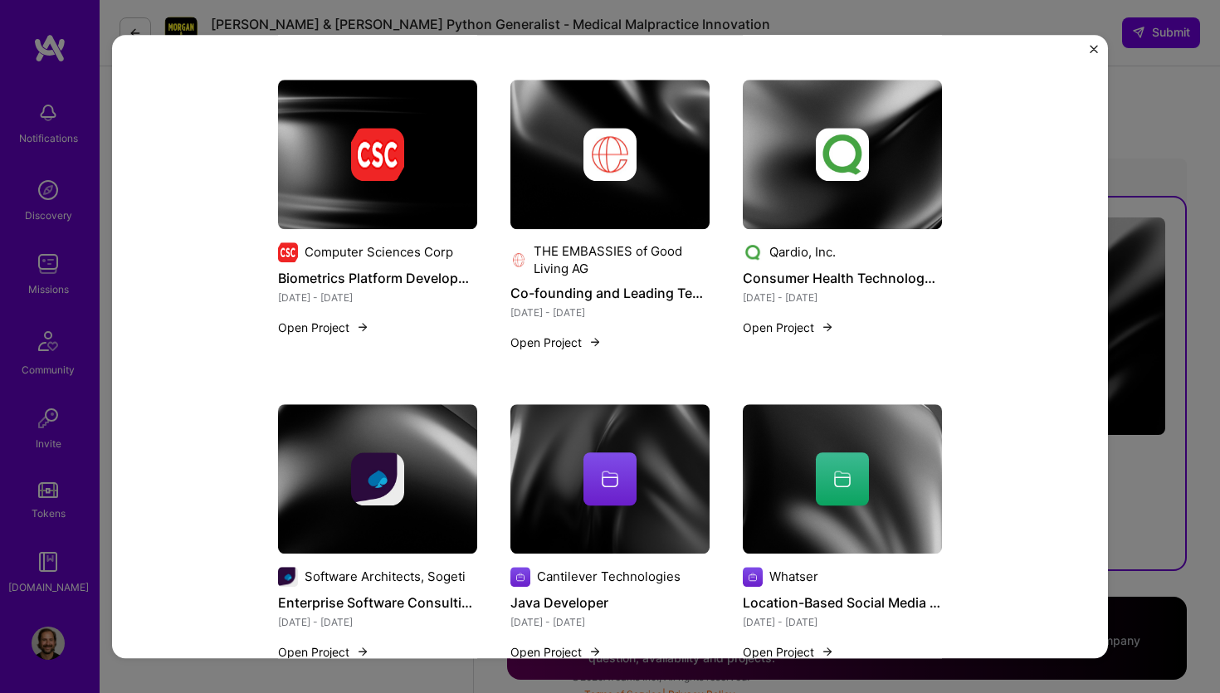
scroll to position [1500, 0]
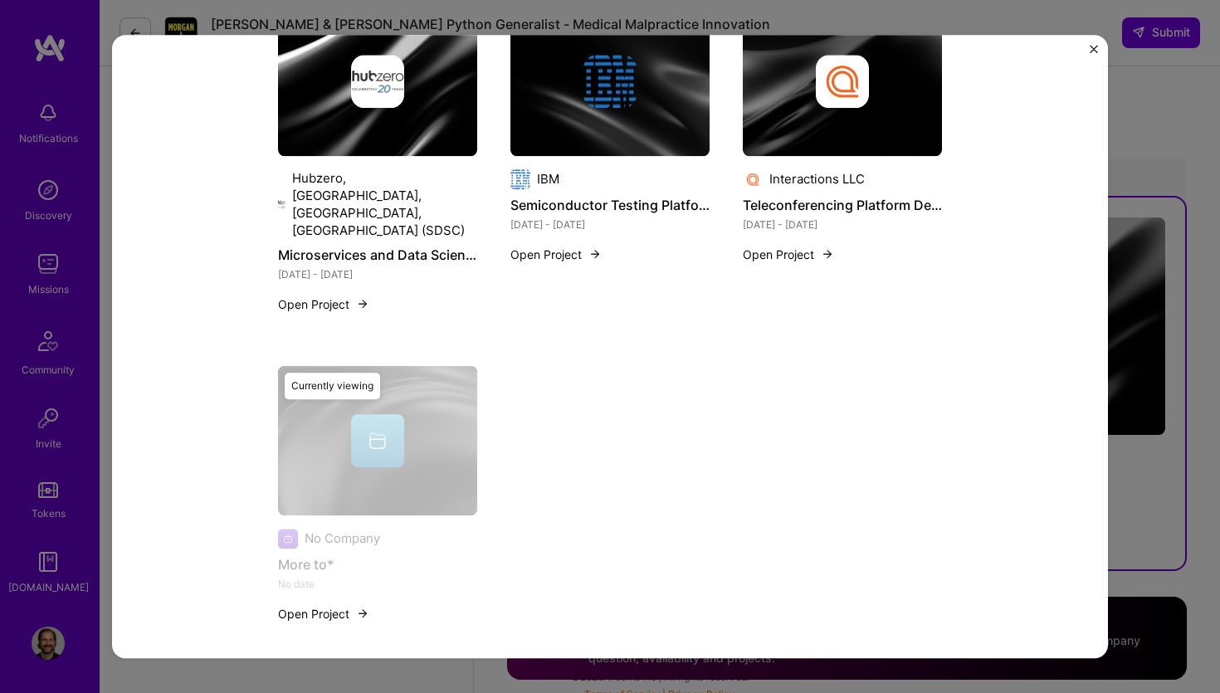
click at [345, 605] on button "Open Project" at bounding box center [323, 613] width 91 height 17
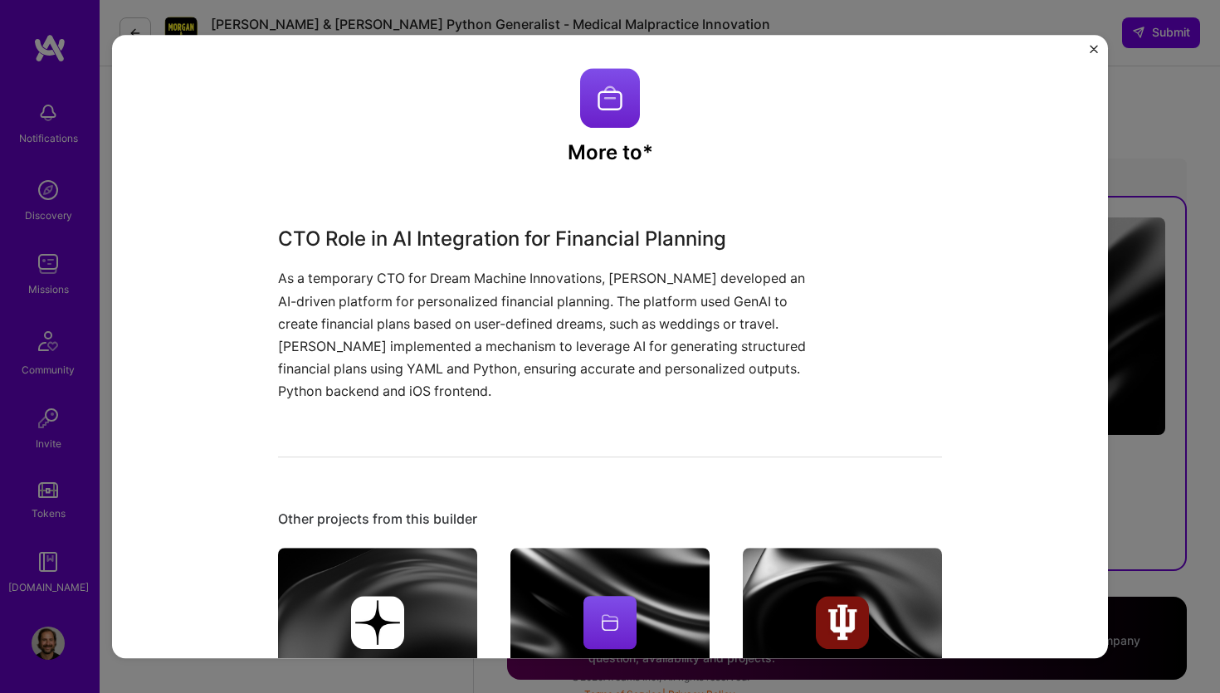
click at [1090, 46] on img "Close" at bounding box center [1094, 49] width 8 height 8
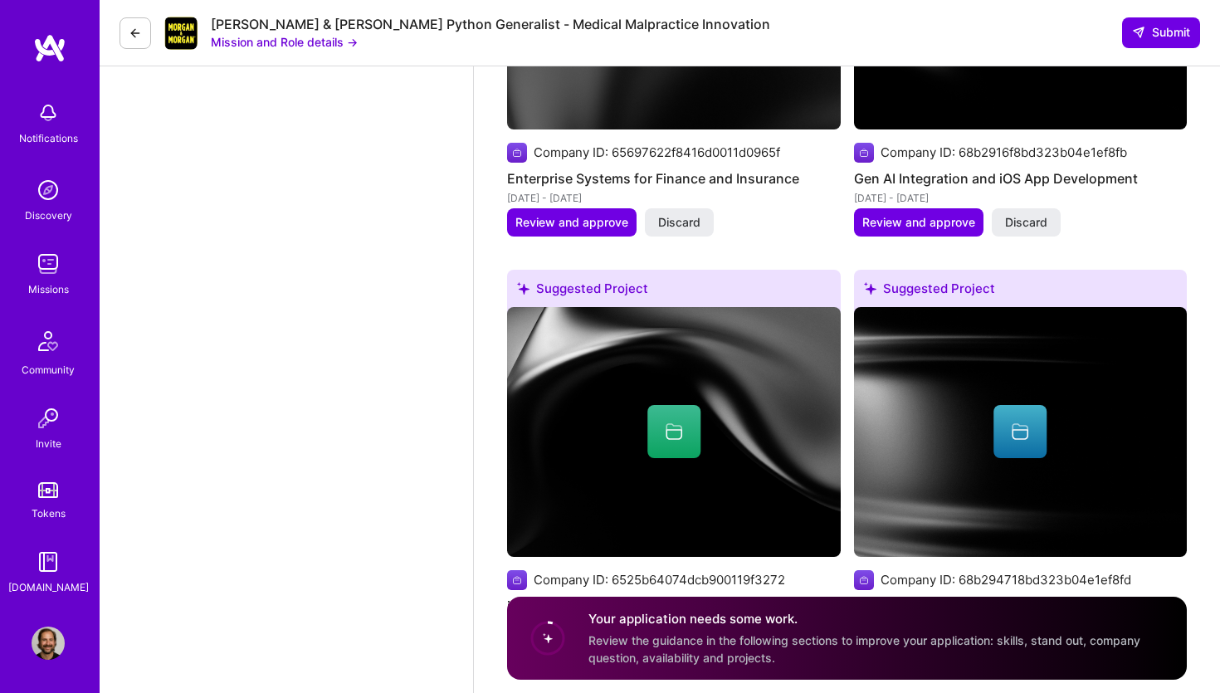
scroll to position [2399, 0]
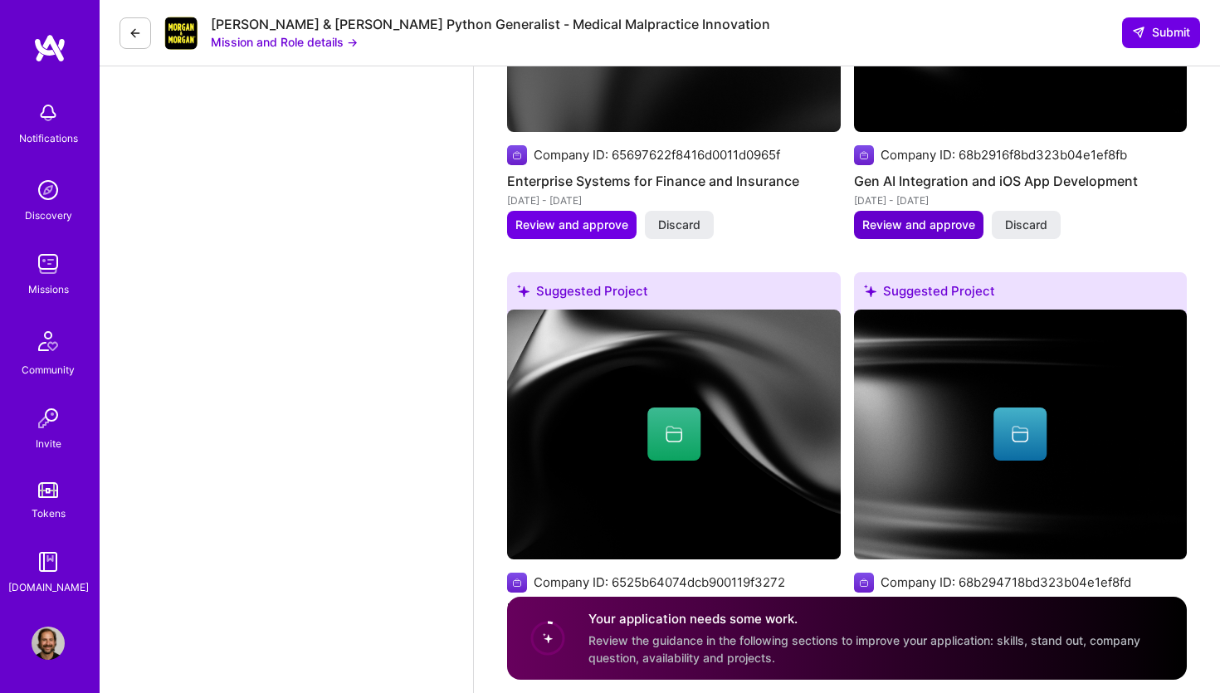
click at [924, 217] on span "Review and approve" at bounding box center [918, 225] width 113 height 17
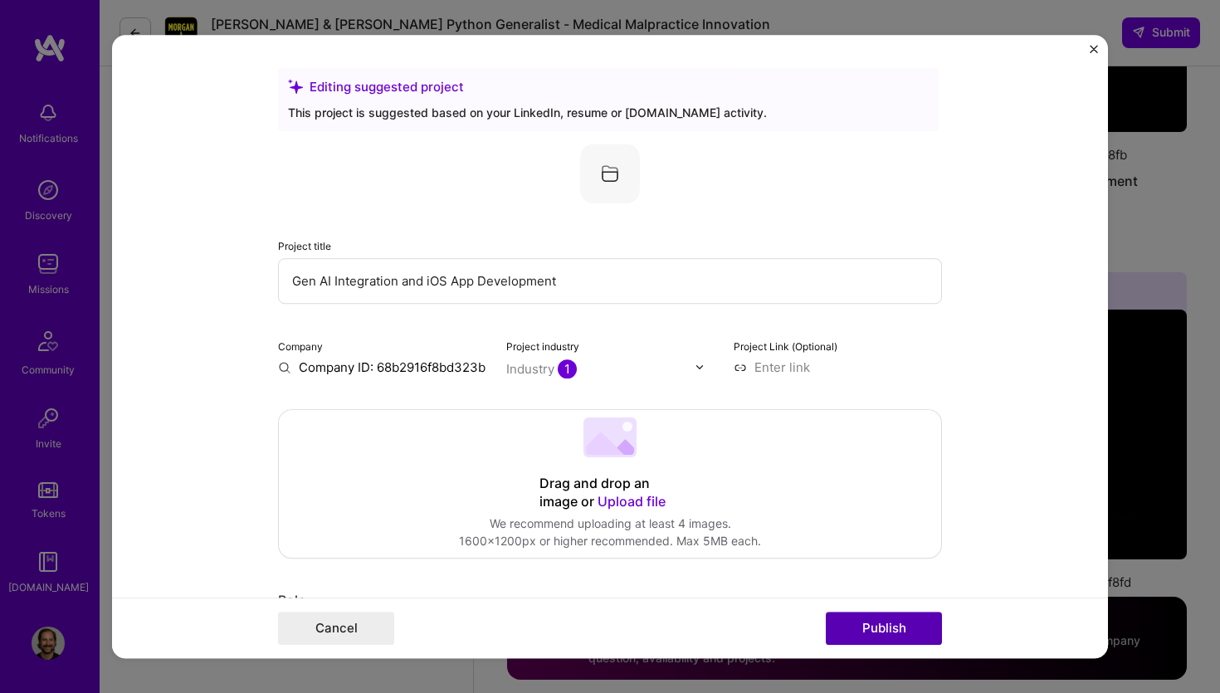
click at [901, 622] on button "Publish" at bounding box center [884, 628] width 116 height 33
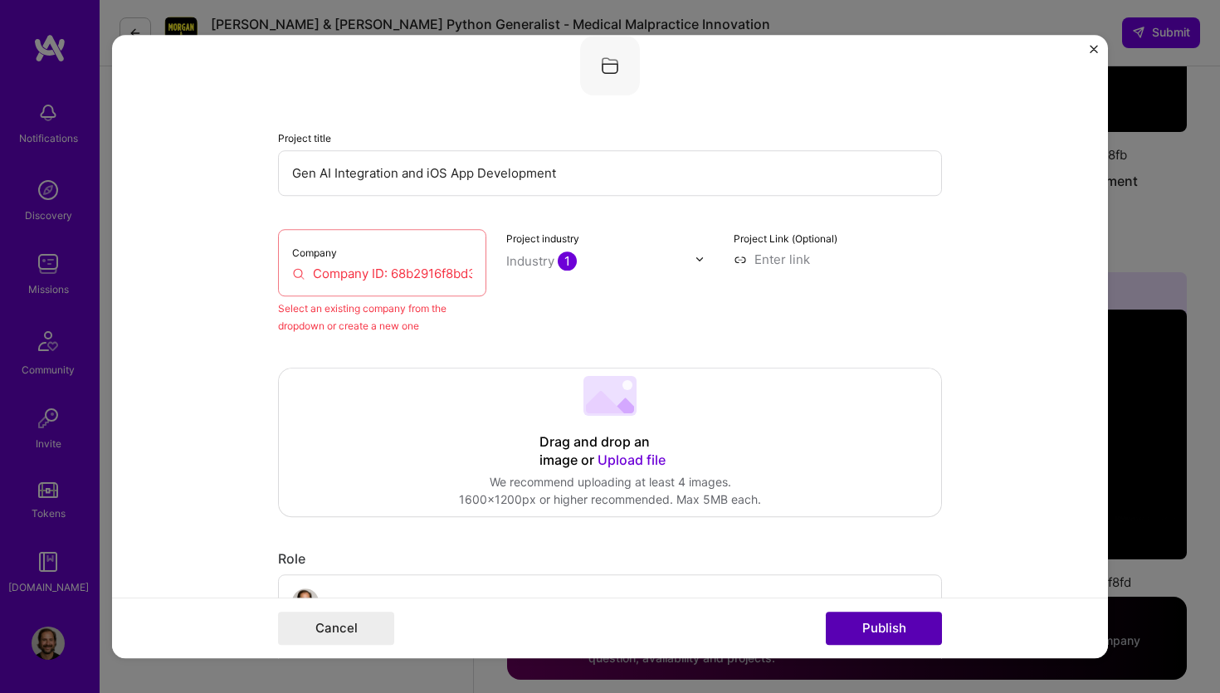
scroll to position [109, 0]
click at [385, 279] on input "Company ID: 68b2916f8bd323b04e1ef8fb" at bounding box center [382, 272] width 180 height 17
click at [1086, 45] on form "Editing suggested project This project is suggested based on your LinkedIn, res…" at bounding box center [610, 347] width 996 height 624
click at [1094, 46] on img "Close" at bounding box center [1094, 49] width 8 height 8
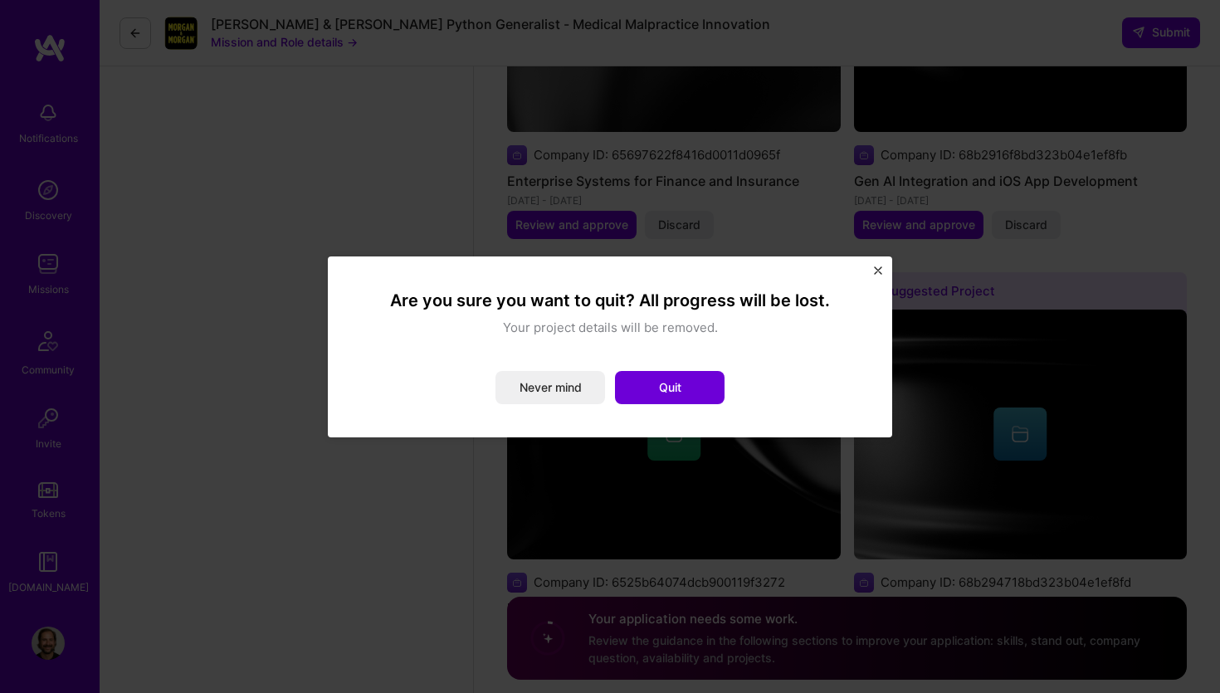
click at [1135, 34] on div "Are you sure you want to quit? All progress will be lost. Your project details …" at bounding box center [610, 346] width 1220 height 693
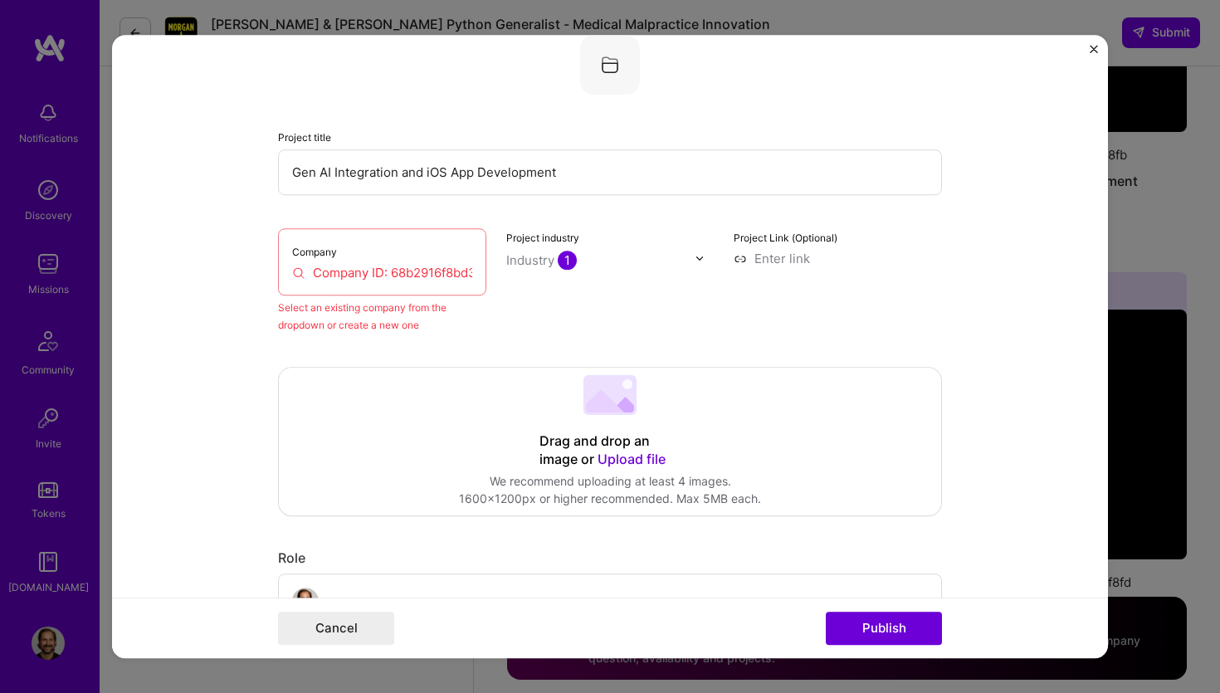
click at [1093, 55] on button "Close" at bounding box center [1094, 53] width 8 height 17
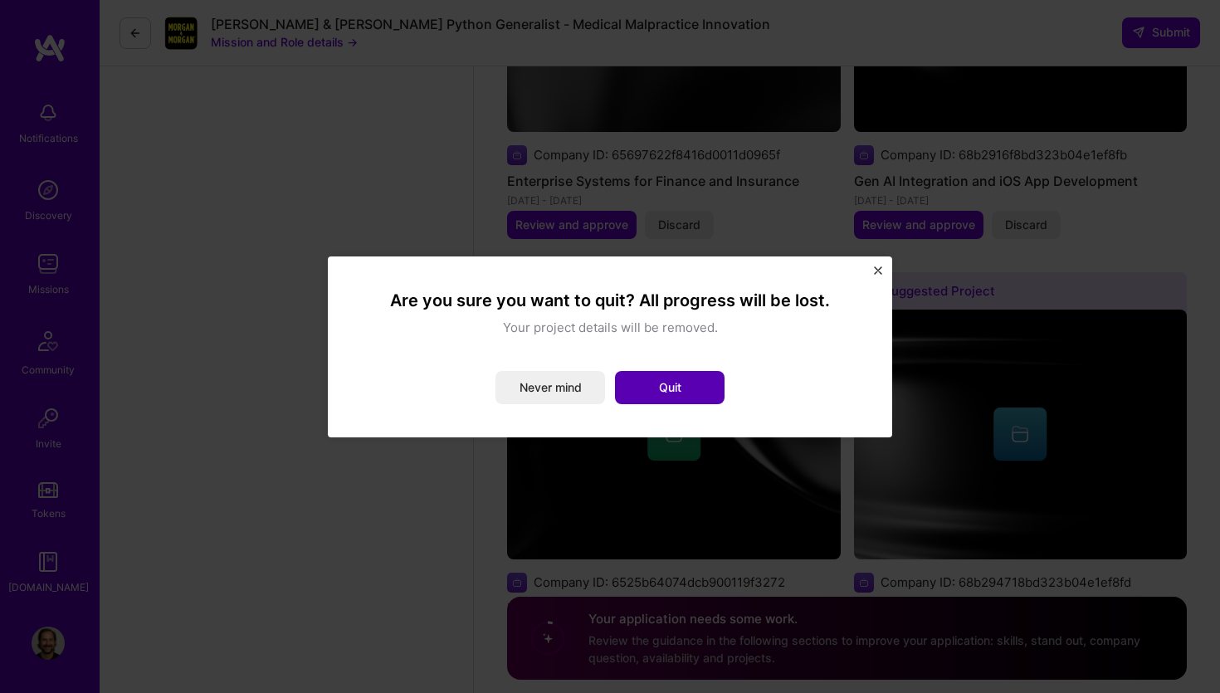
click at [664, 398] on button "Quit" at bounding box center [670, 387] width 110 height 33
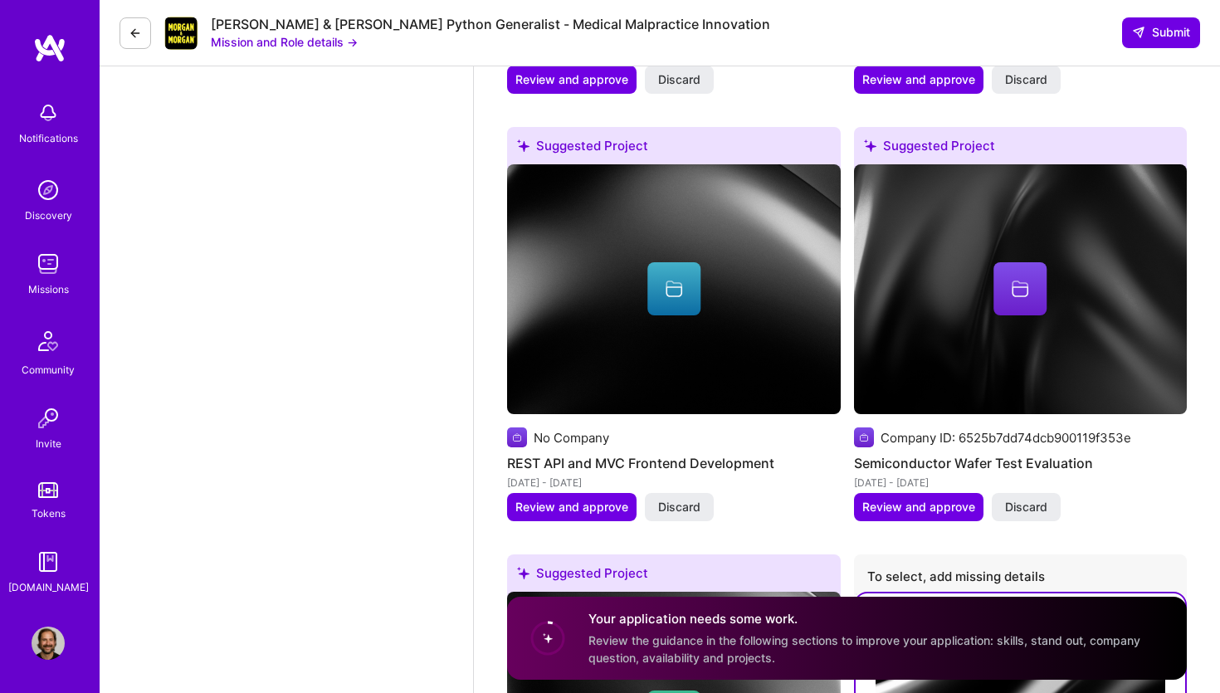
scroll to position [3795, 0]
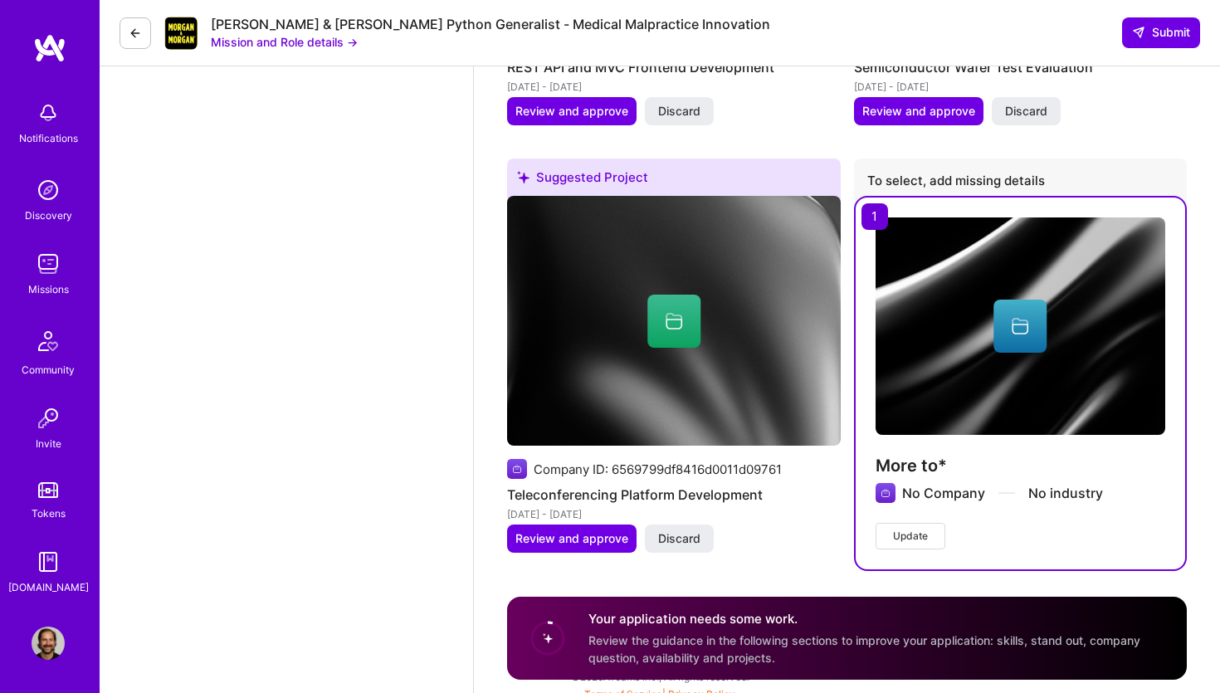
click at [51, 641] on img at bounding box center [48, 643] width 33 height 33
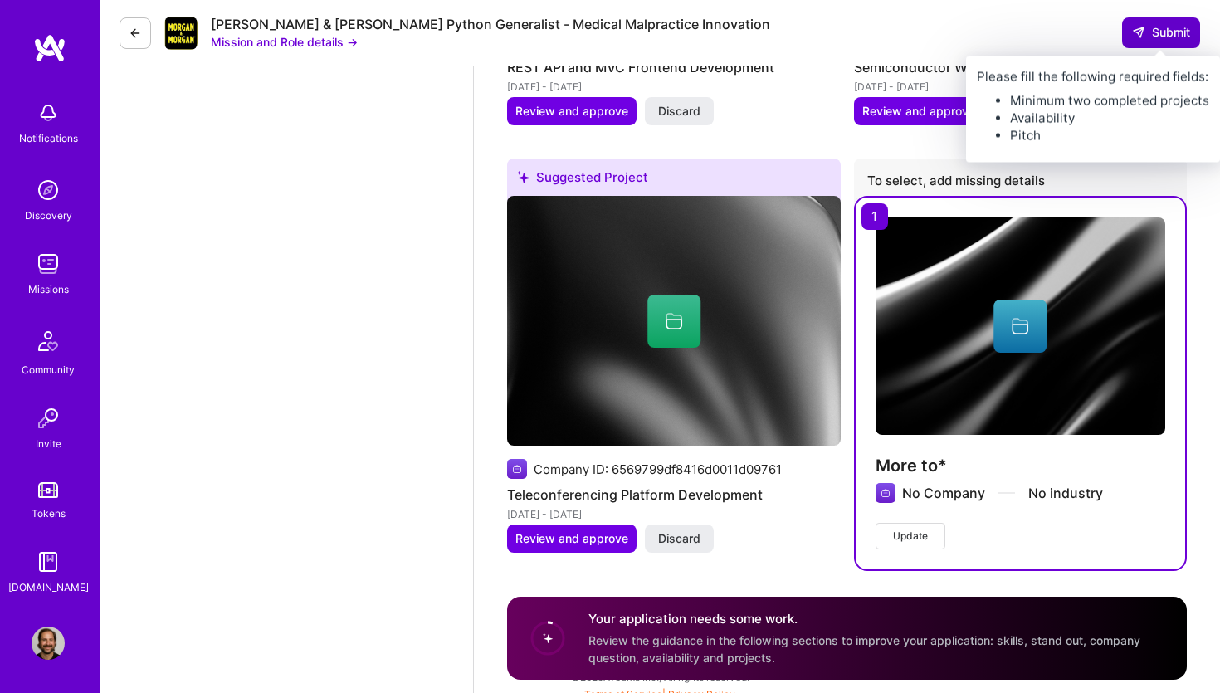
click at [1165, 36] on span "Submit" at bounding box center [1161, 32] width 58 height 17
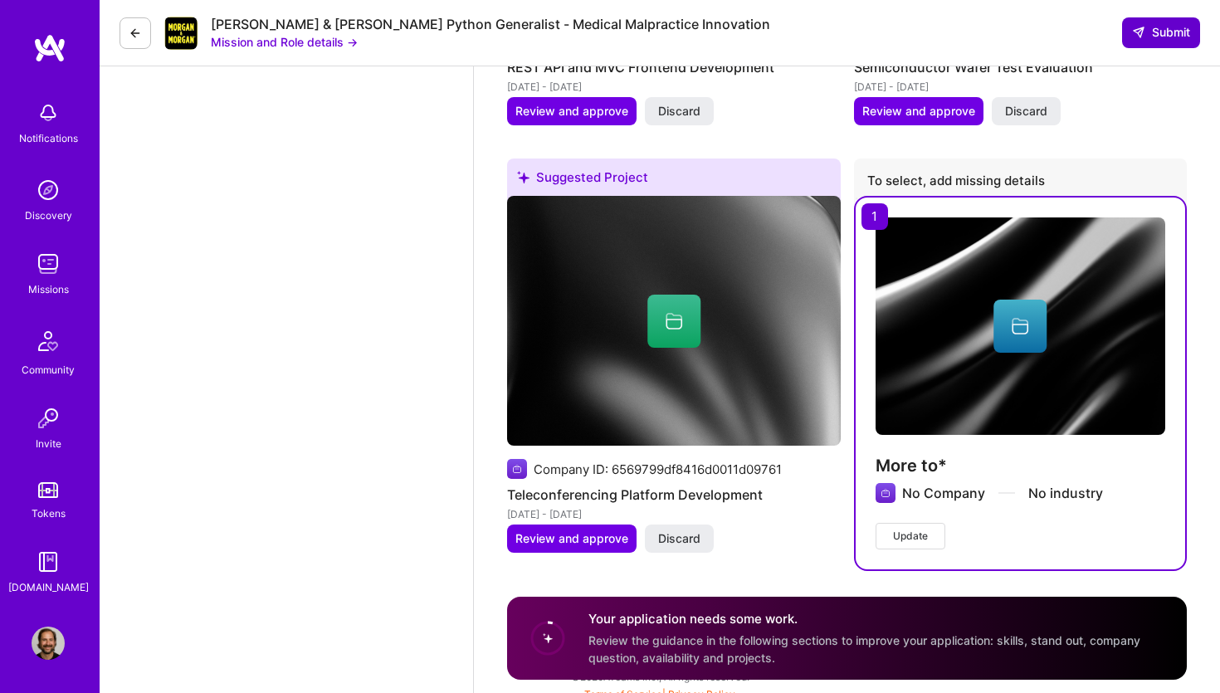
click at [1165, 36] on span "Submit" at bounding box center [1161, 32] width 58 height 17
click at [124, 38] on button at bounding box center [136, 33] width 32 height 32
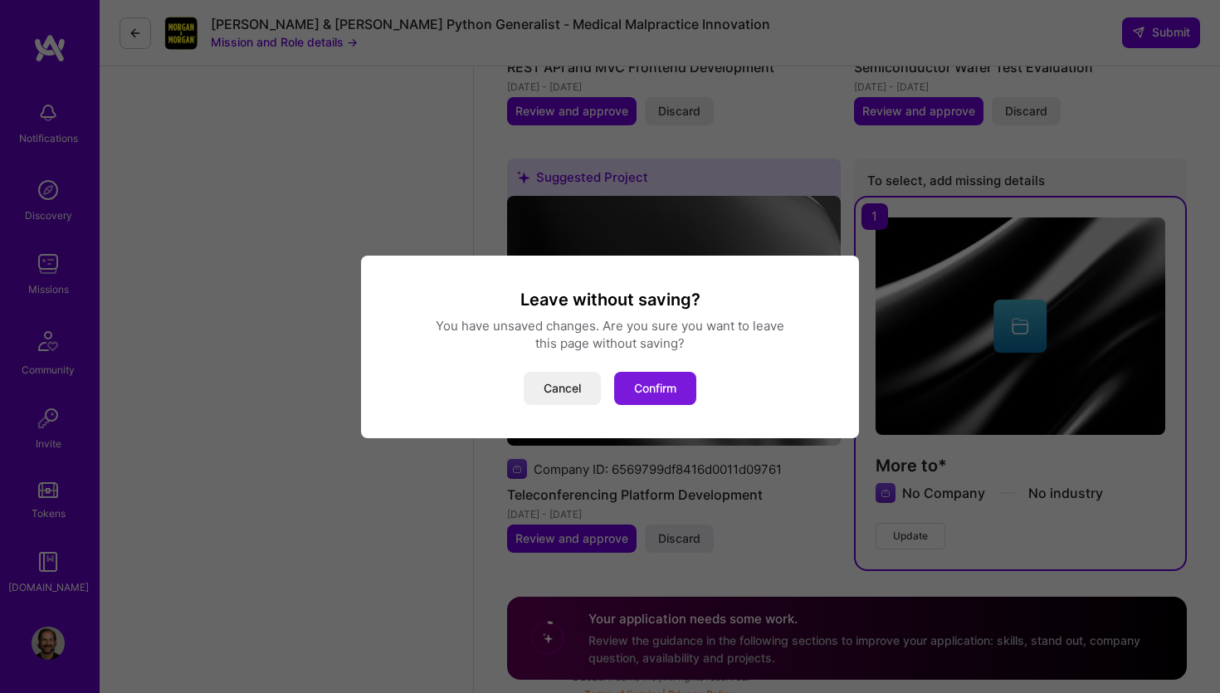
click at [668, 401] on button "Confirm" at bounding box center [655, 388] width 82 height 33
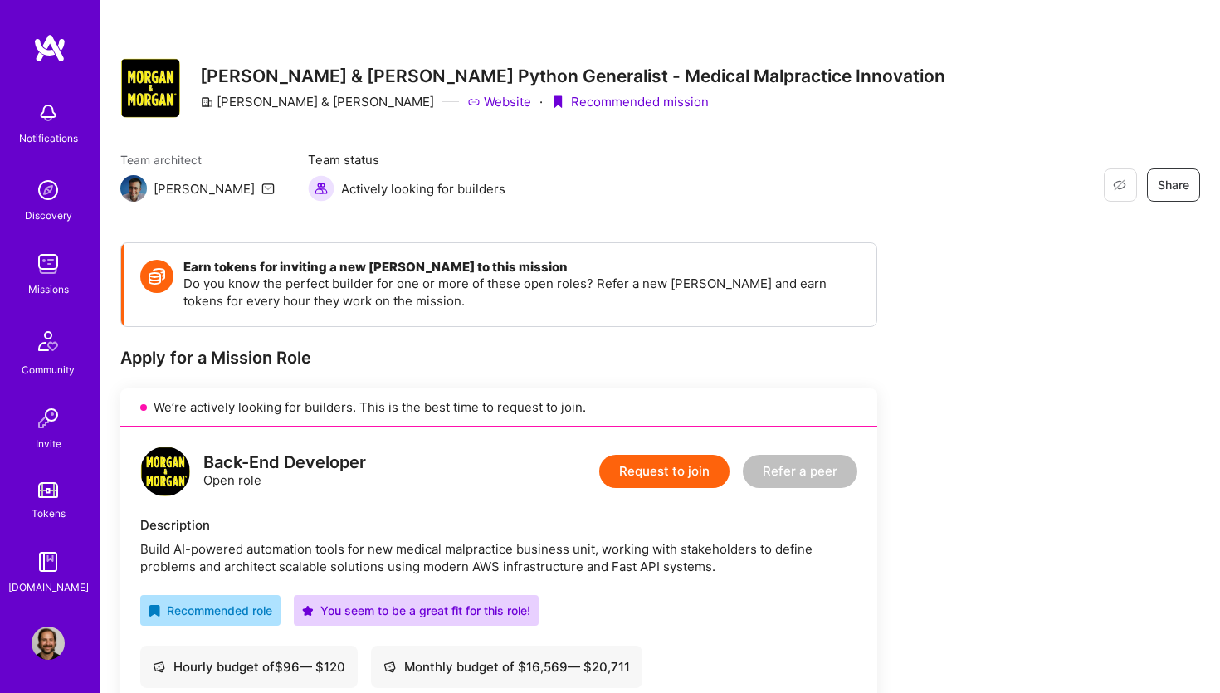
click at [681, 469] on button "Request to join" at bounding box center [664, 471] width 130 height 33
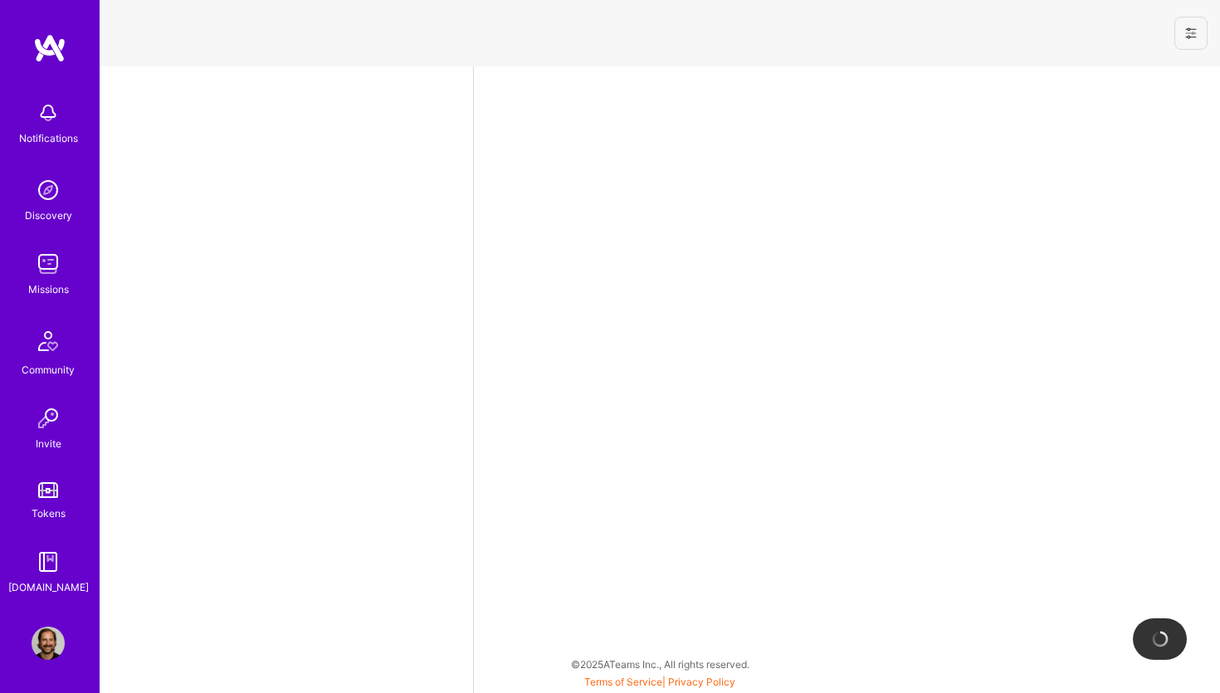
select select "NL"
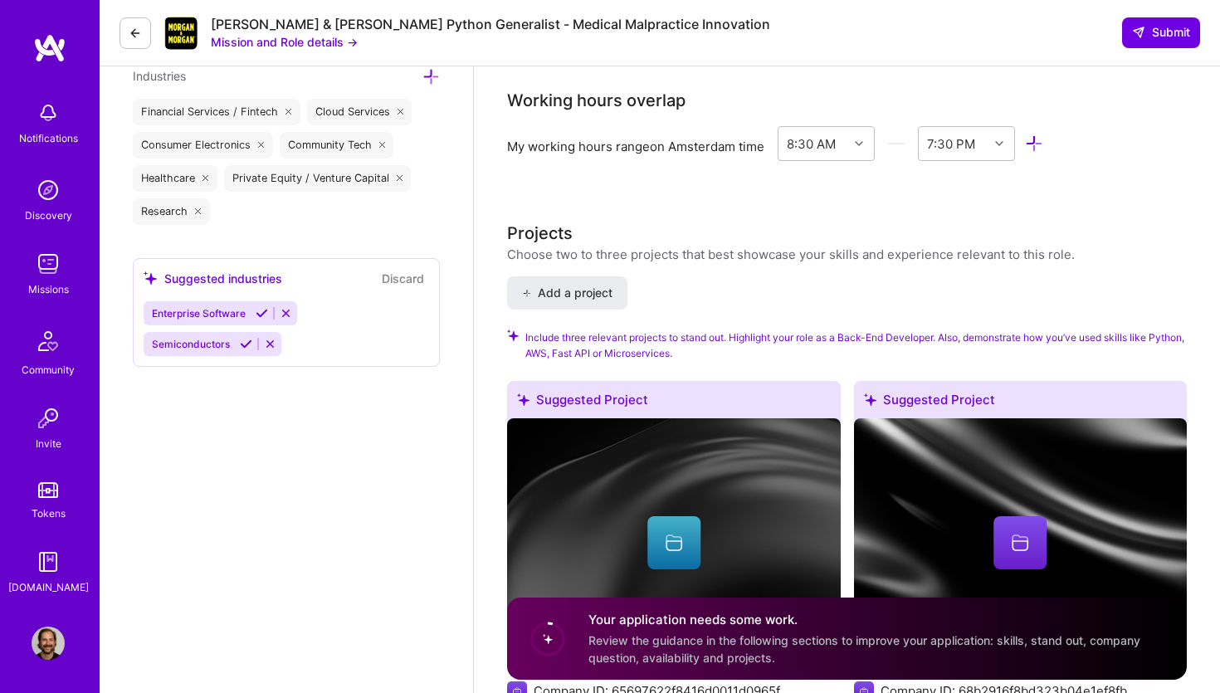
scroll to position [1813, 0]
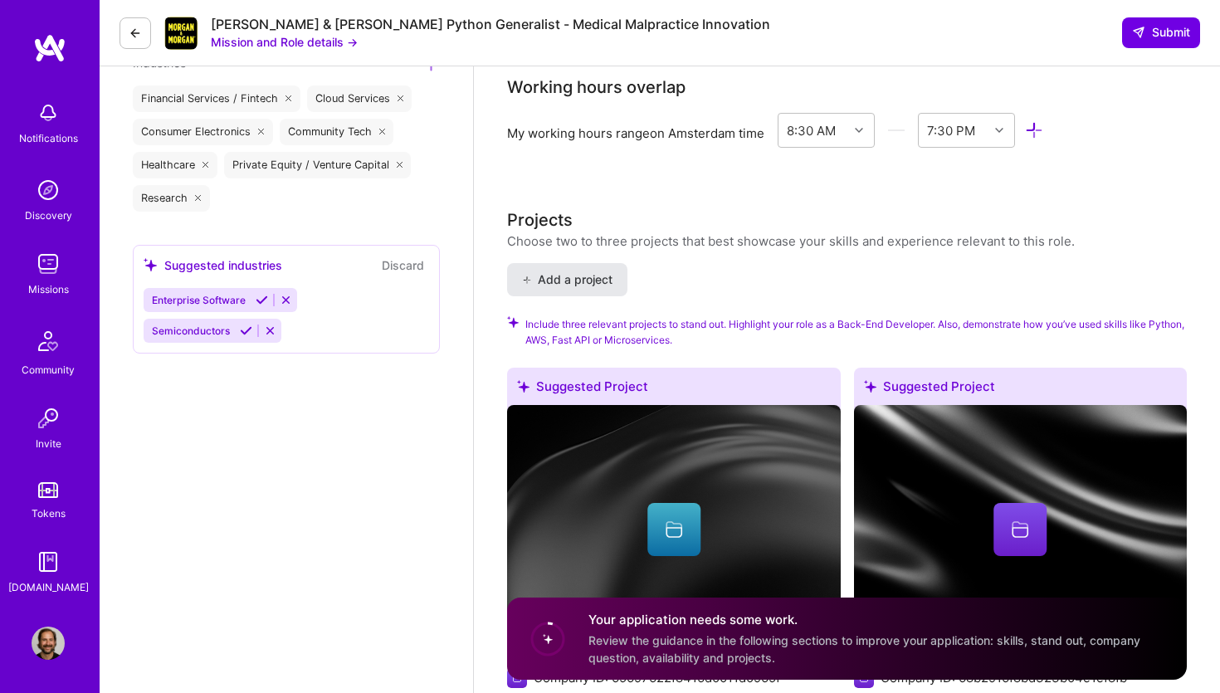
click at [571, 271] on span "Add a project" at bounding box center [567, 279] width 90 height 17
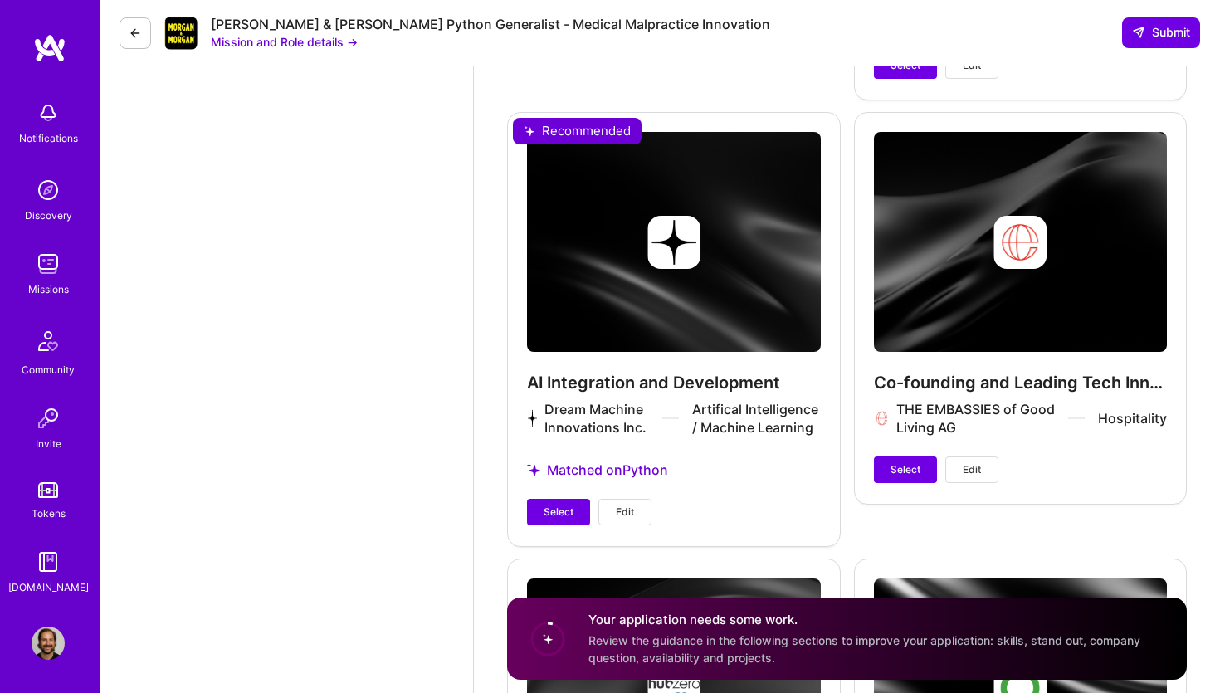
scroll to position [4262, 0]
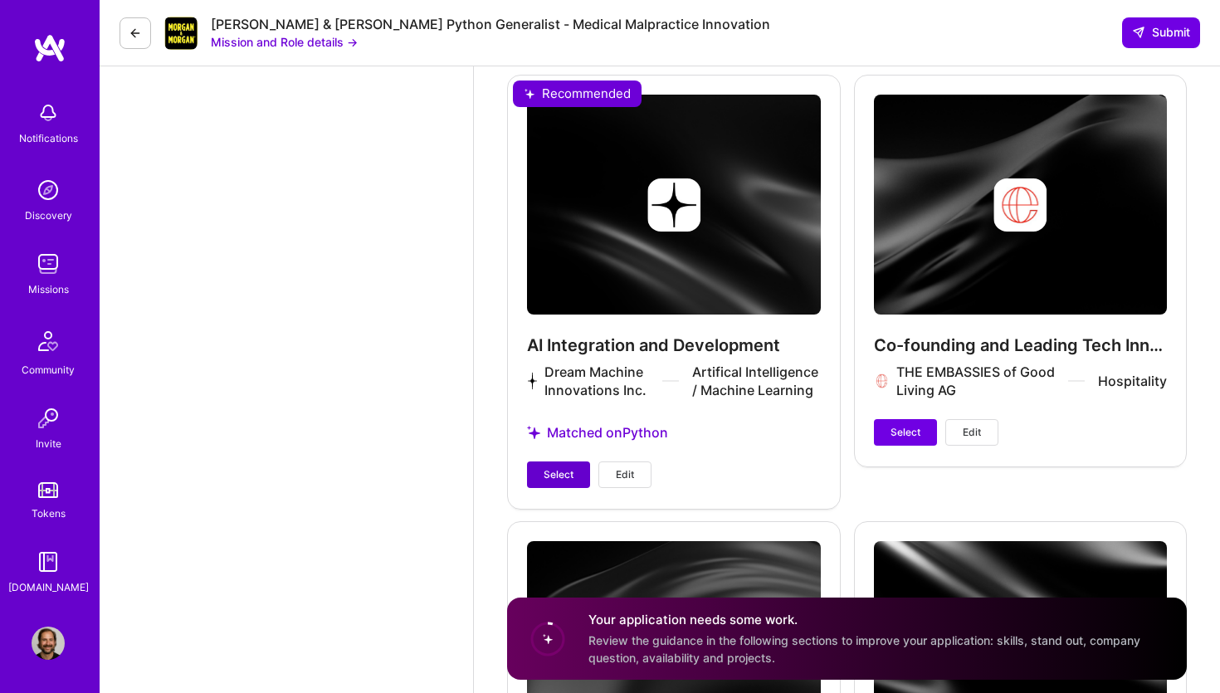
click at [572, 467] on span "Select" at bounding box center [559, 474] width 30 height 15
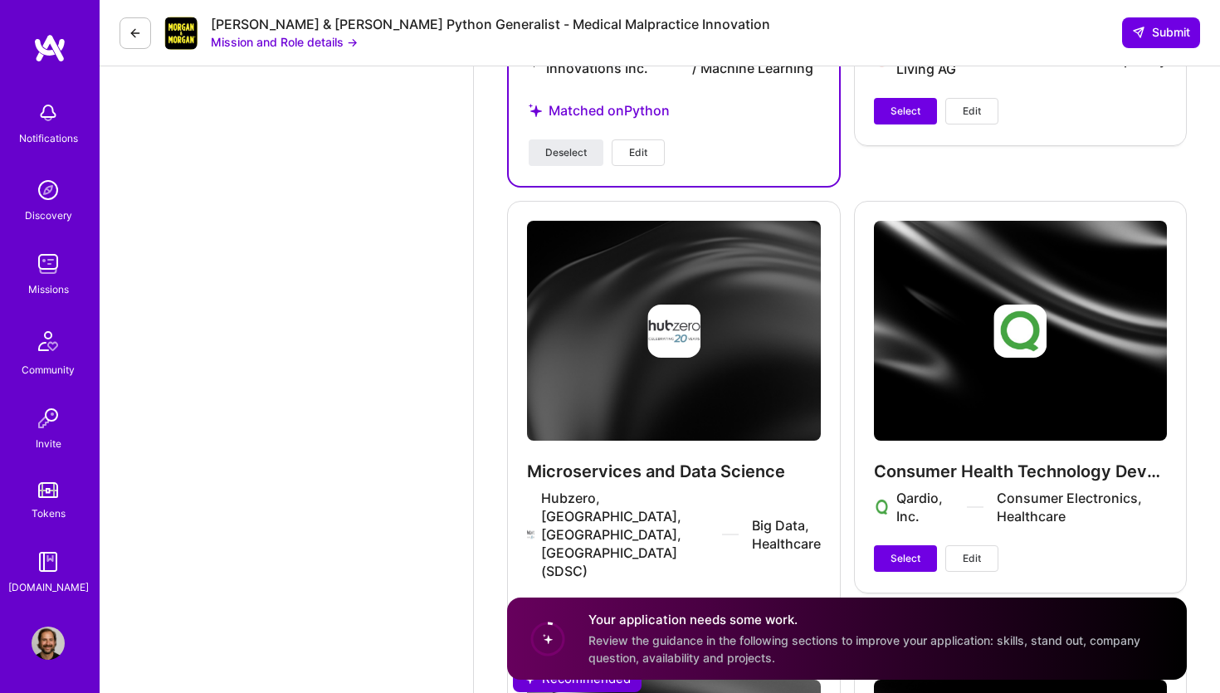
scroll to position [4587, 0]
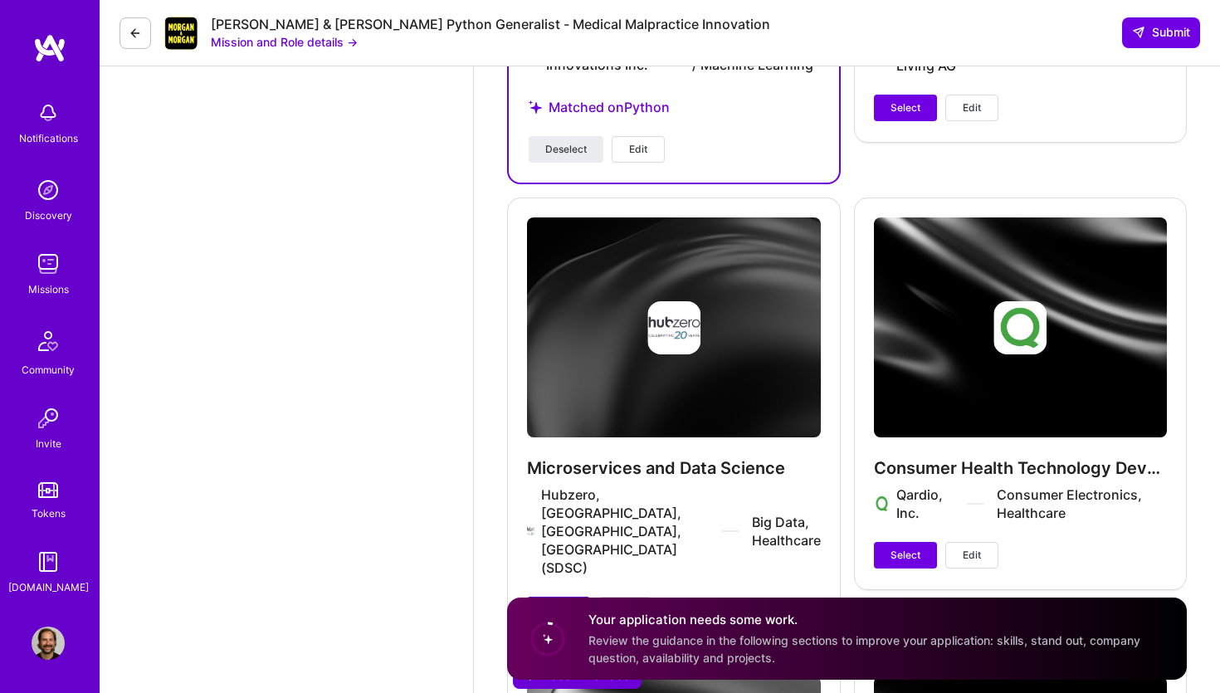
click at [557, 603] on span "Select" at bounding box center [559, 610] width 30 height 15
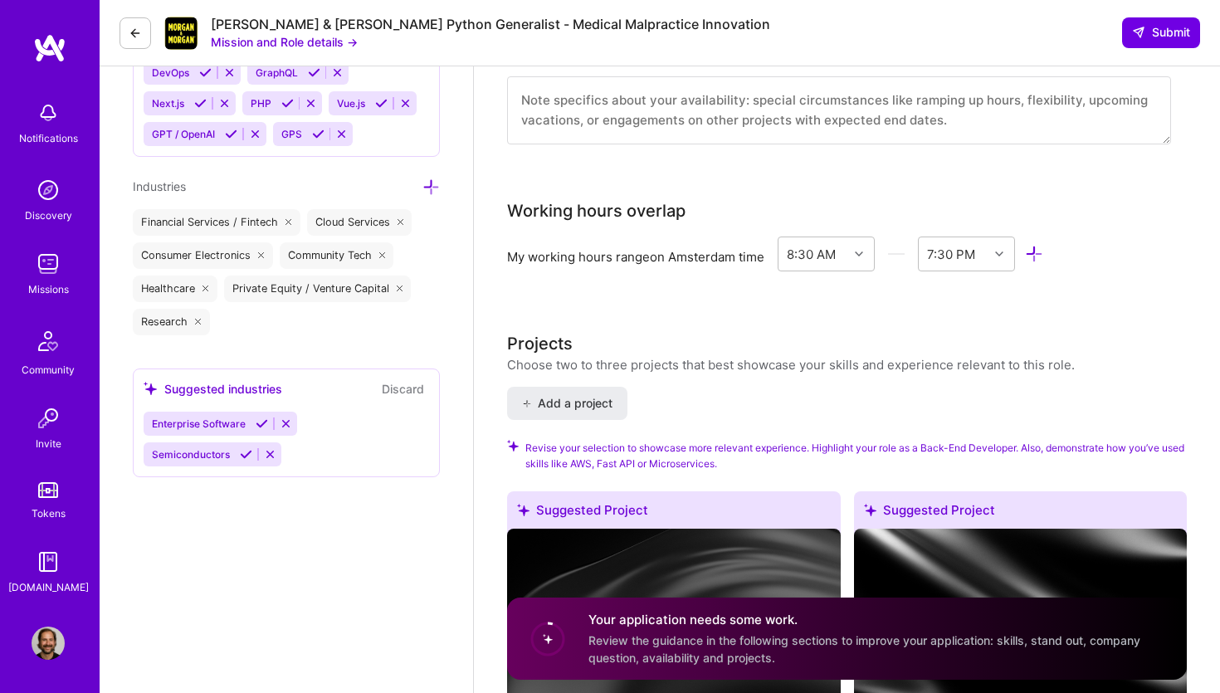
scroll to position [1780, 0]
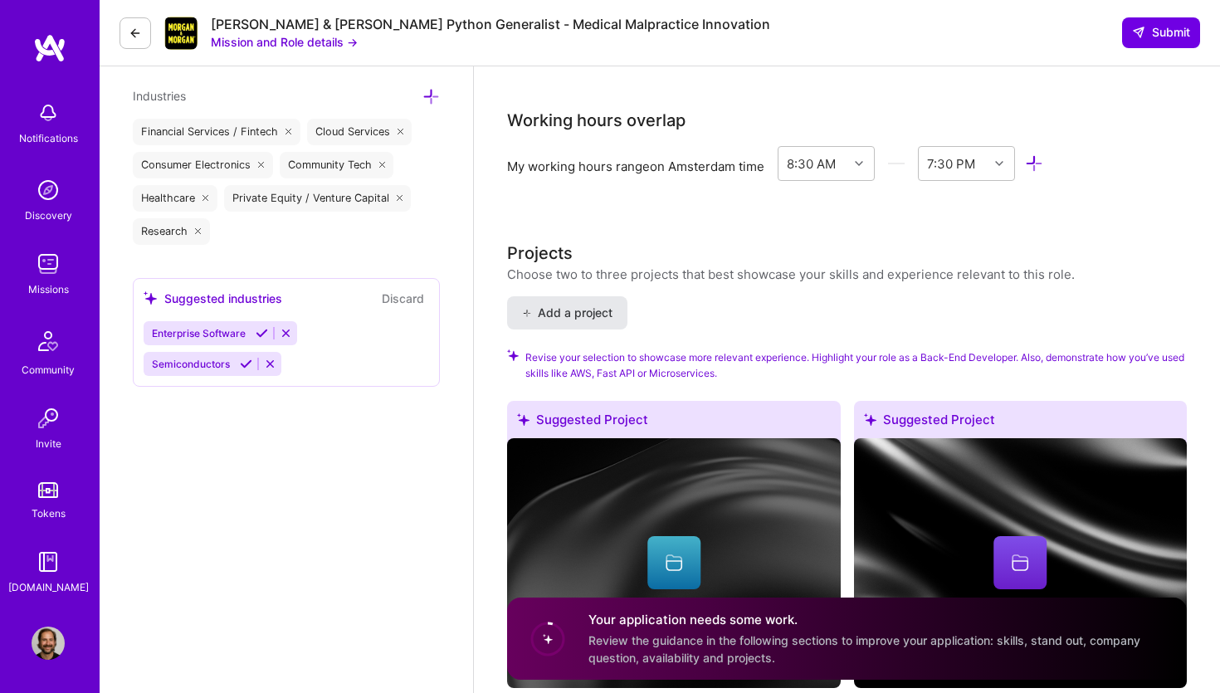
click at [539, 305] on span "Add a project" at bounding box center [567, 313] width 90 height 17
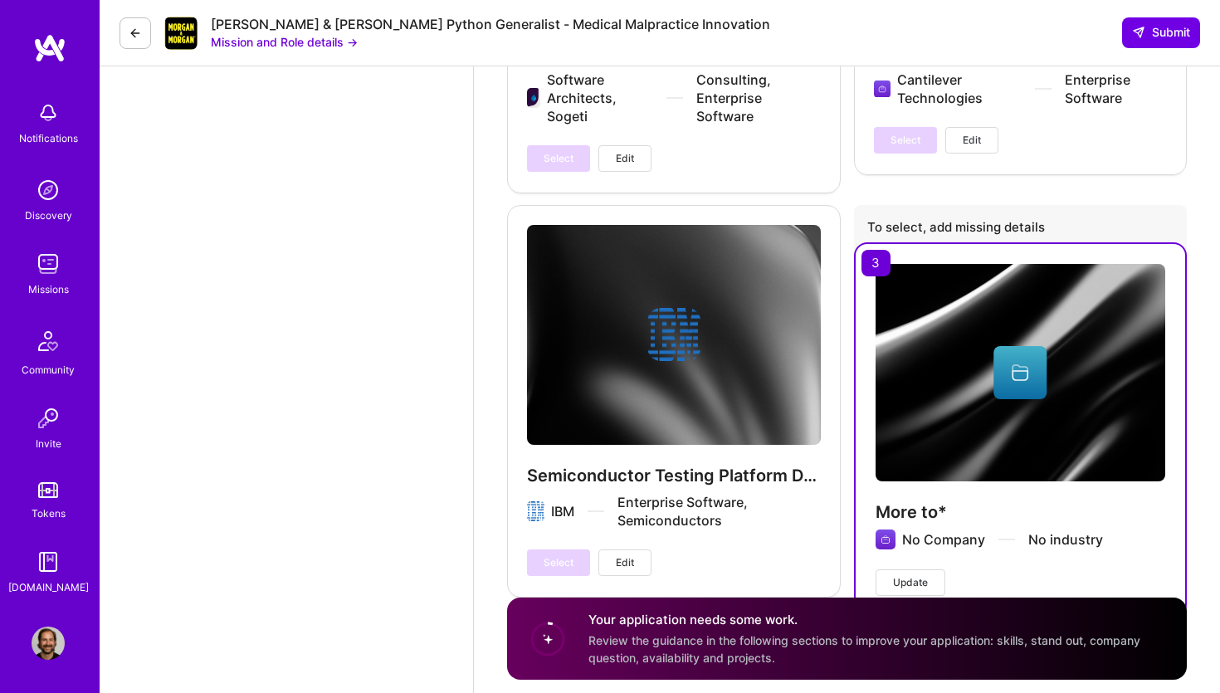
scroll to position [6323, 0]
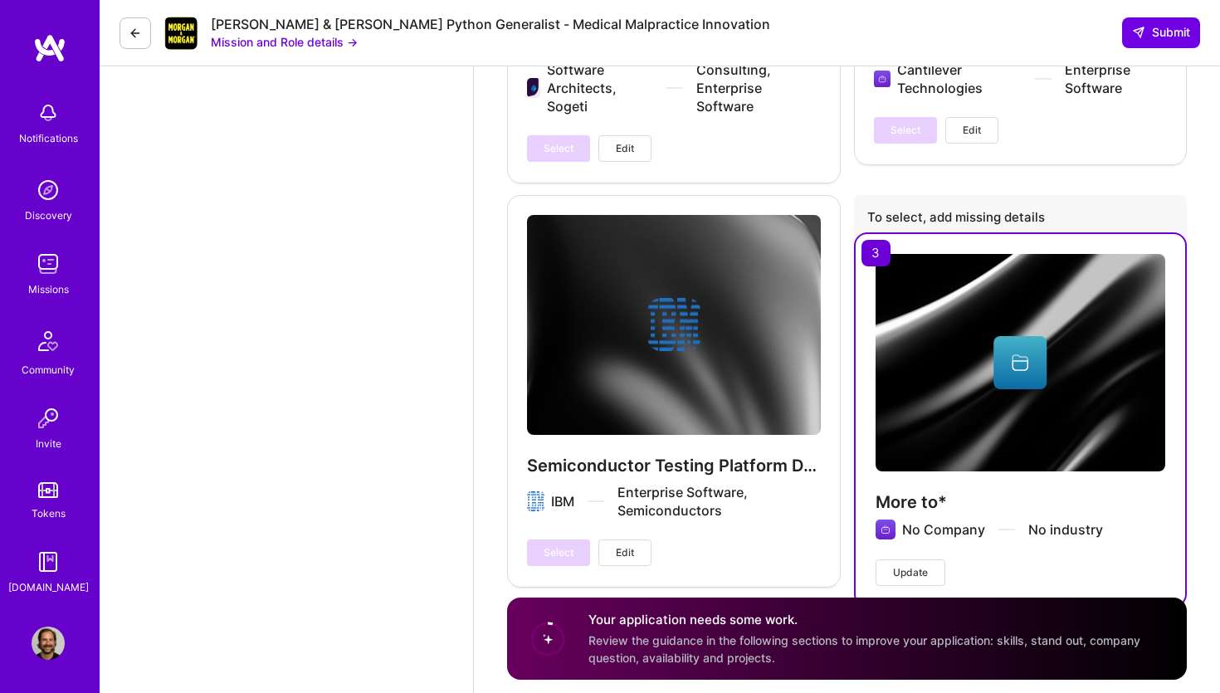
click at [139, 31] on icon at bounding box center [135, 33] width 13 height 13
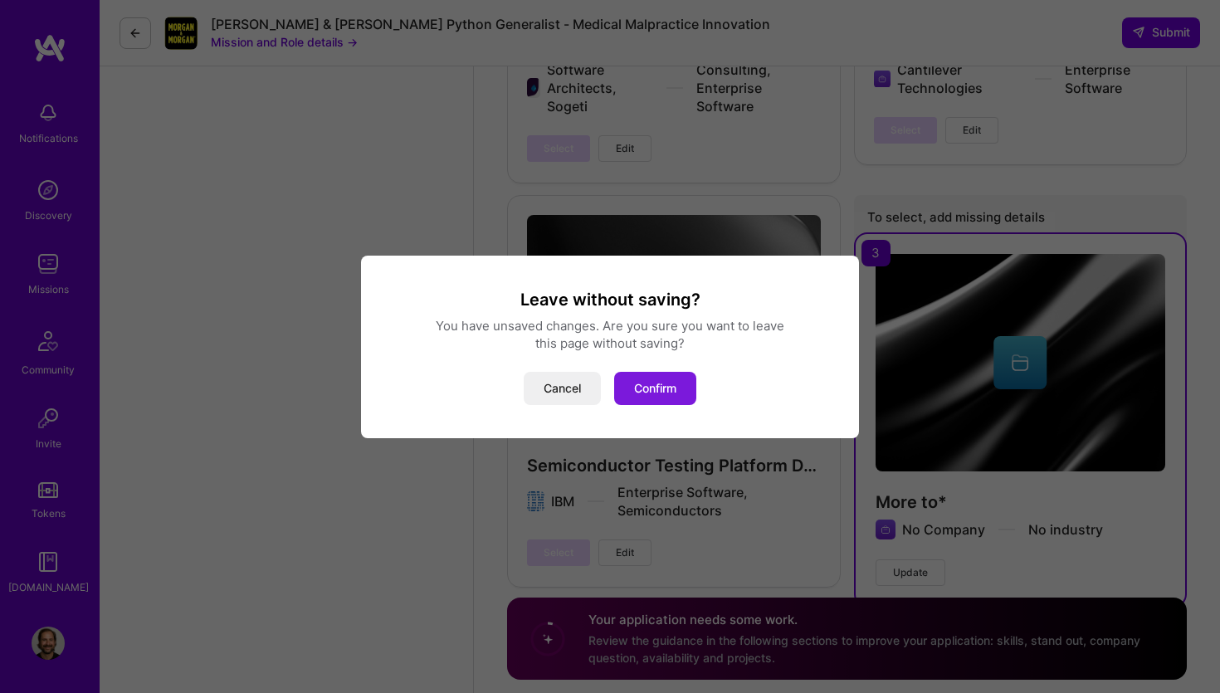
click at [643, 398] on button "Confirm" at bounding box center [655, 388] width 82 height 33
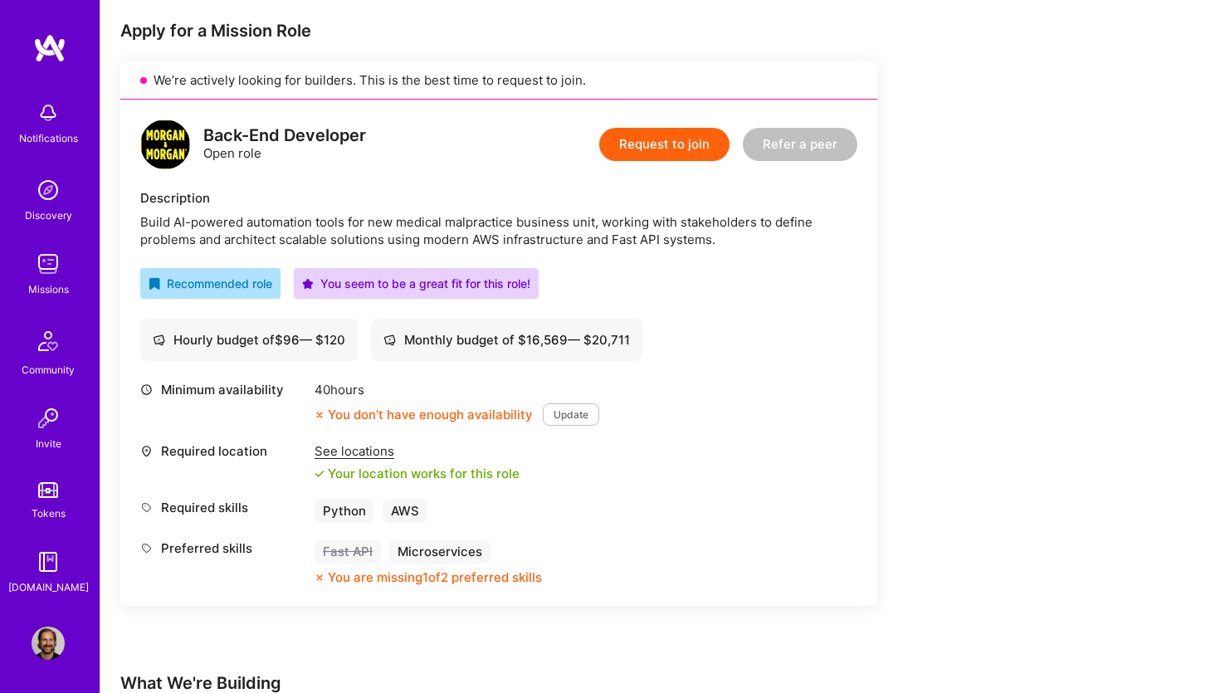
scroll to position [252, 0]
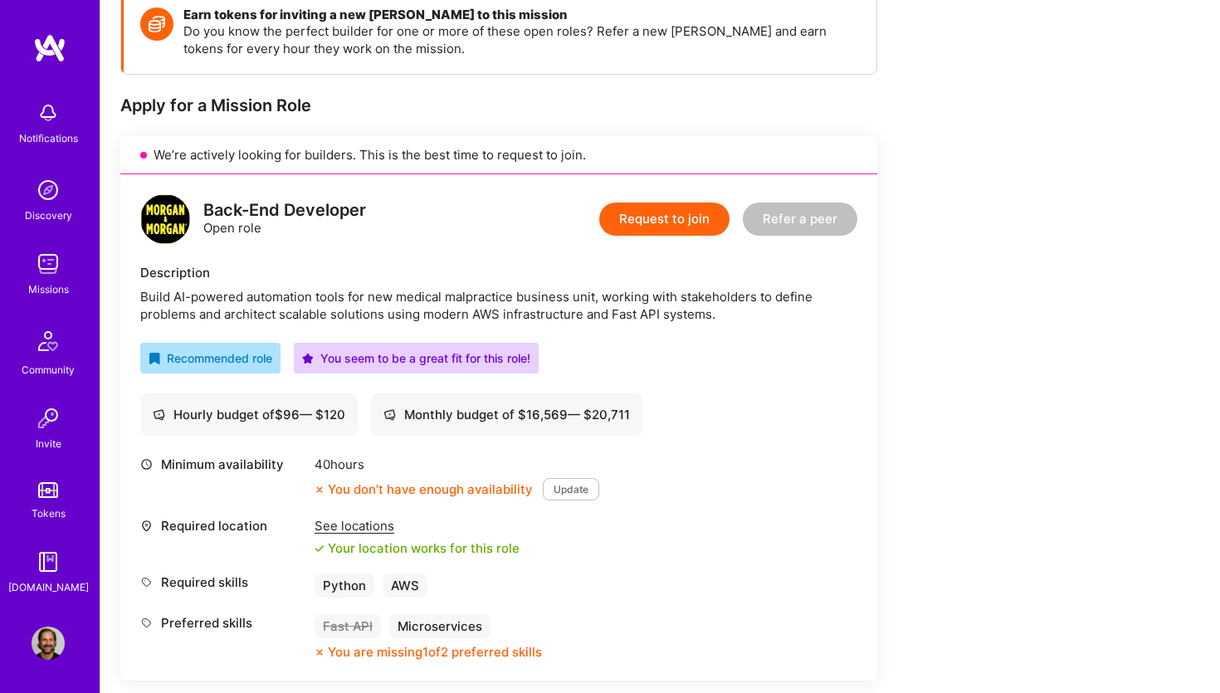
click at [662, 224] on button "Request to join" at bounding box center [664, 219] width 130 height 33
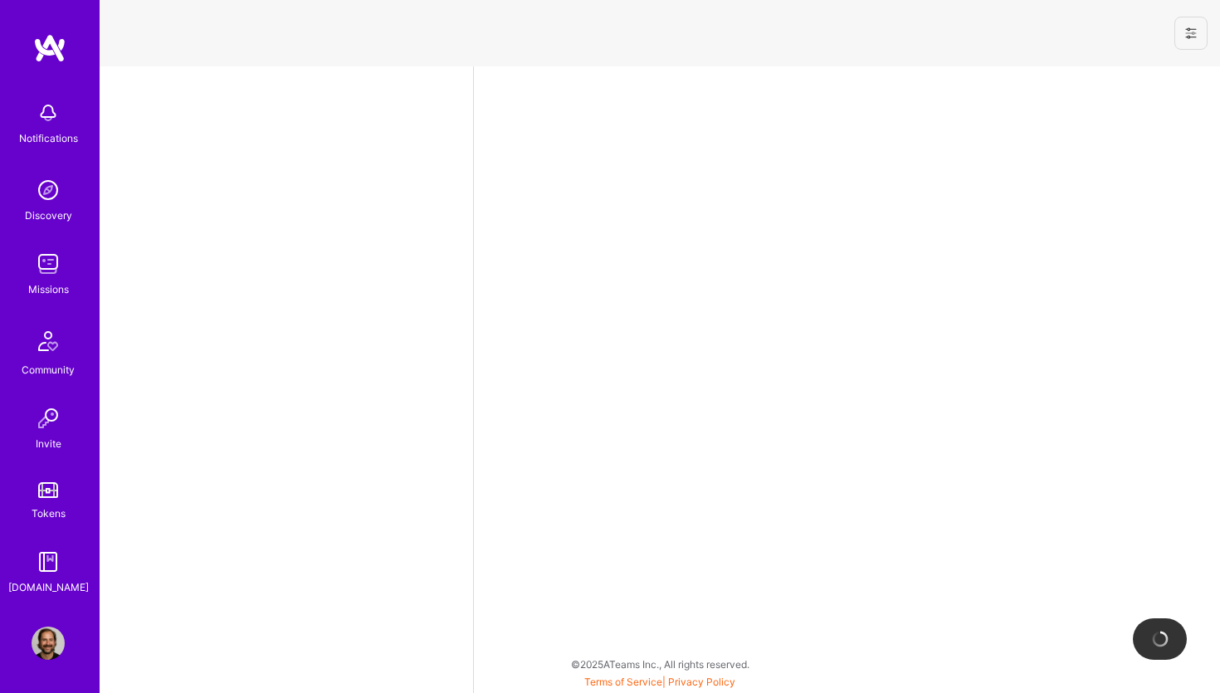
select select "NL"
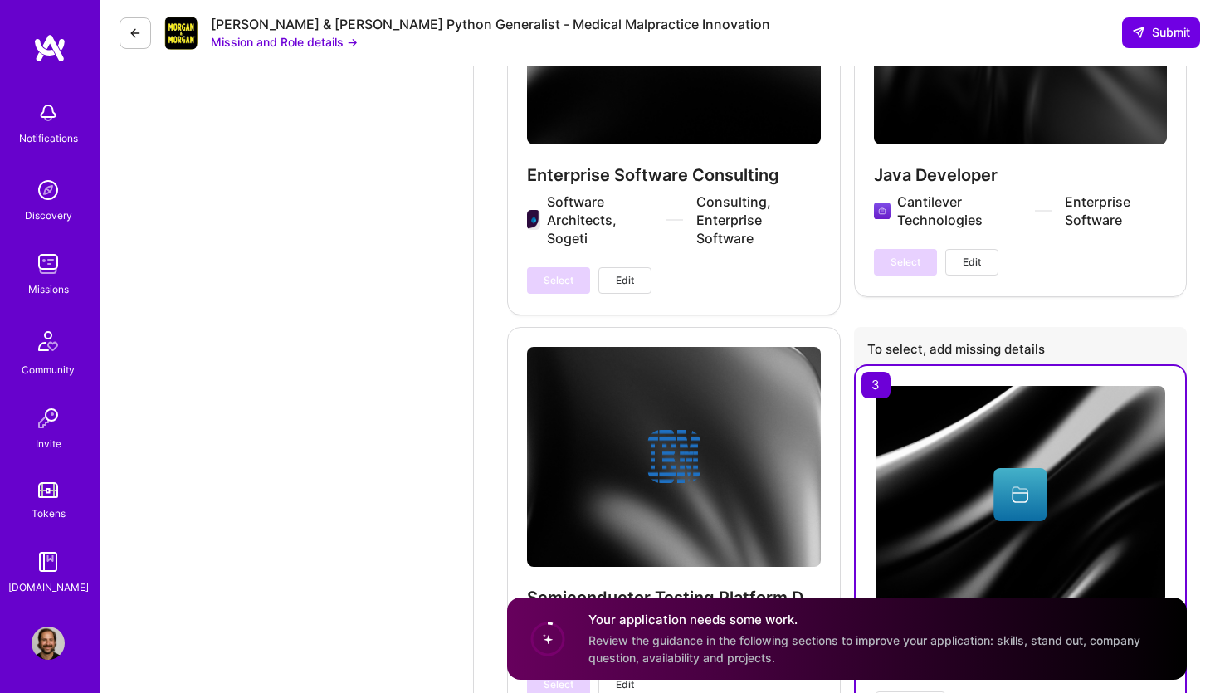
scroll to position [6323, 0]
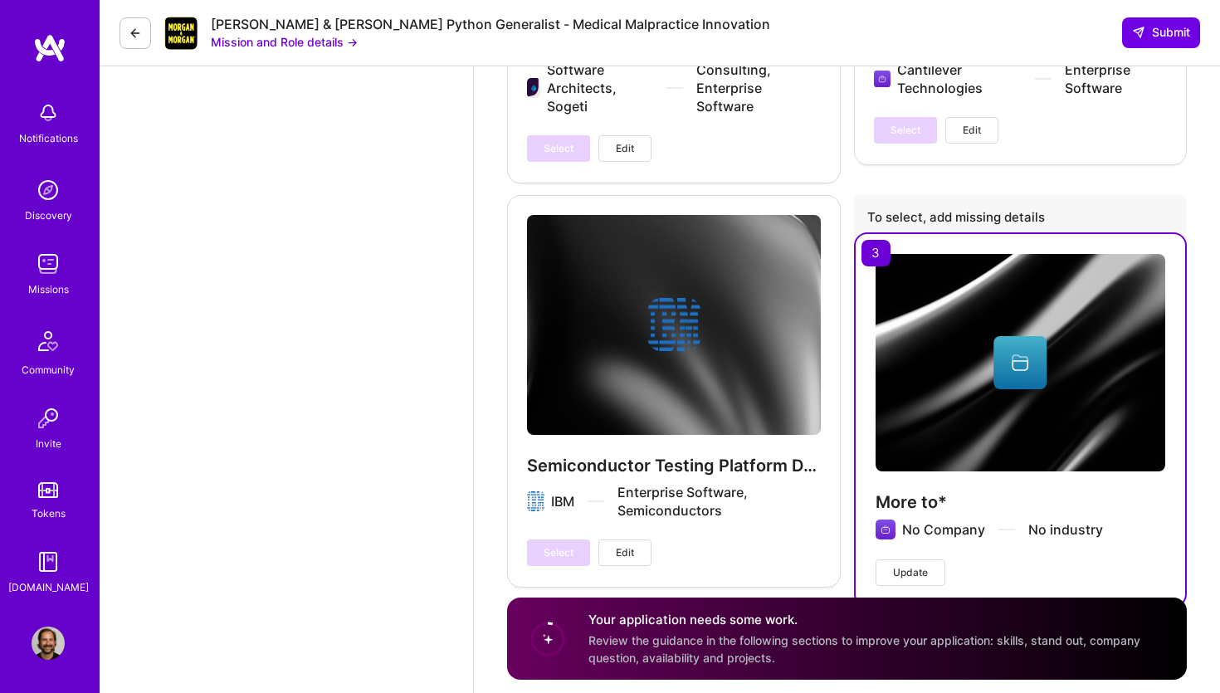
click at [929, 559] on button "Update" at bounding box center [911, 572] width 70 height 27
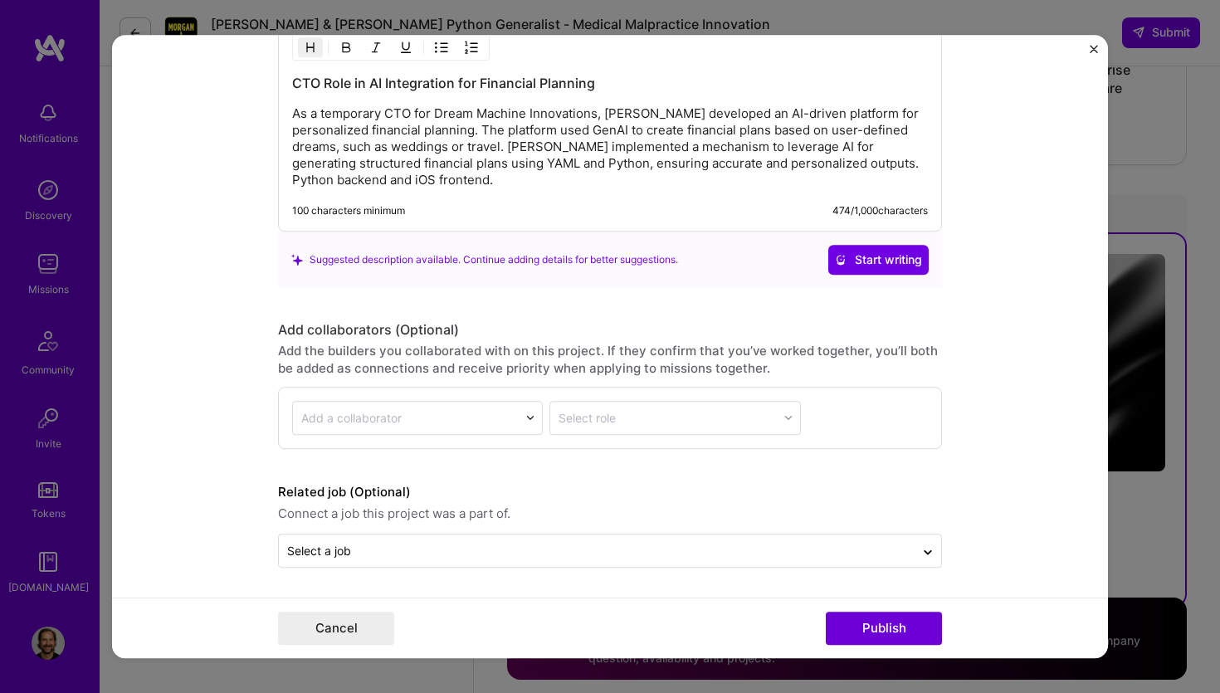
scroll to position [0, 0]
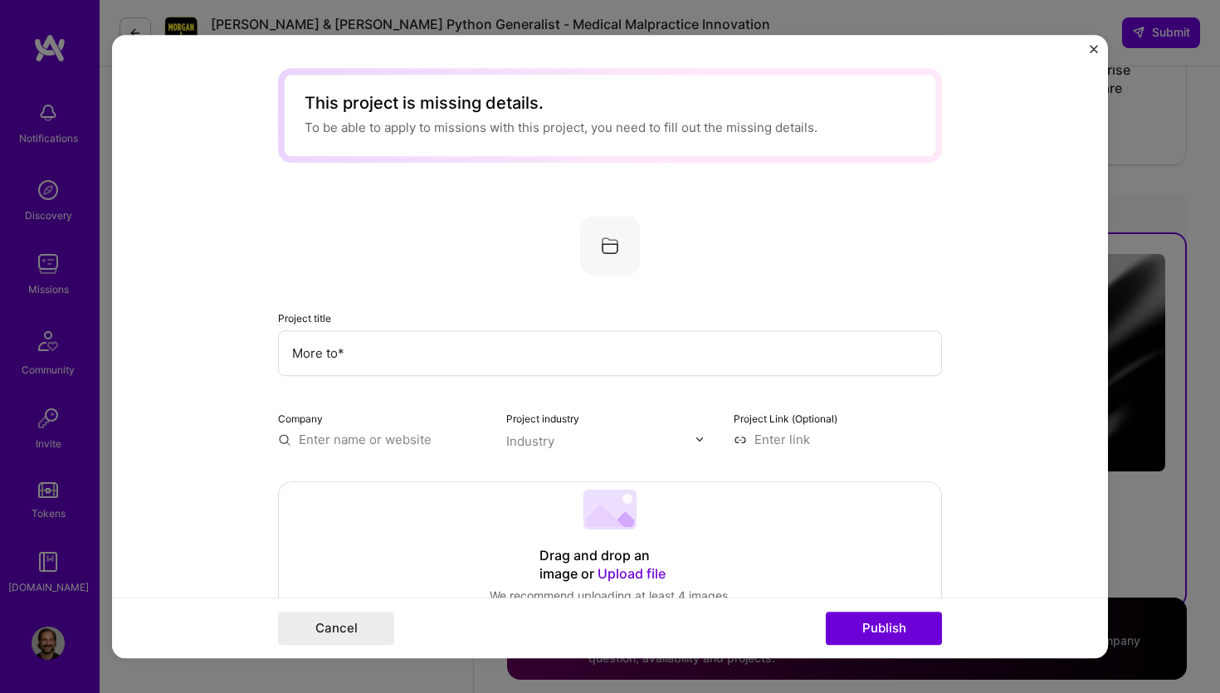
click at [613, 228] on img at bounding box center [610, 246] width 60 height 60
click at [1079, 47] on form "This project is missing details. To be able to apply to missions with this proj…" at bounding box center [610, 347] width 996 height 624
click at [1094, 49] on img "Close" at bounding box center [1094, 49] width 8 height 8
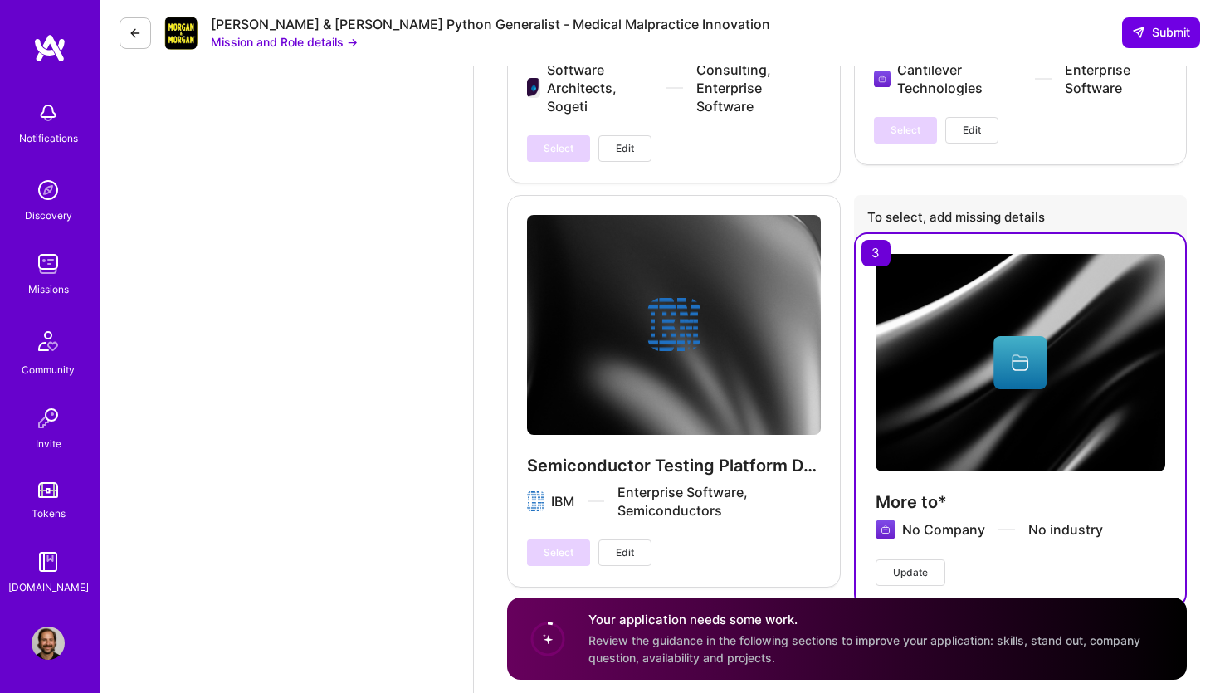
click at [39, 645] on img at bounding box center [48, 643] width 33 height 33
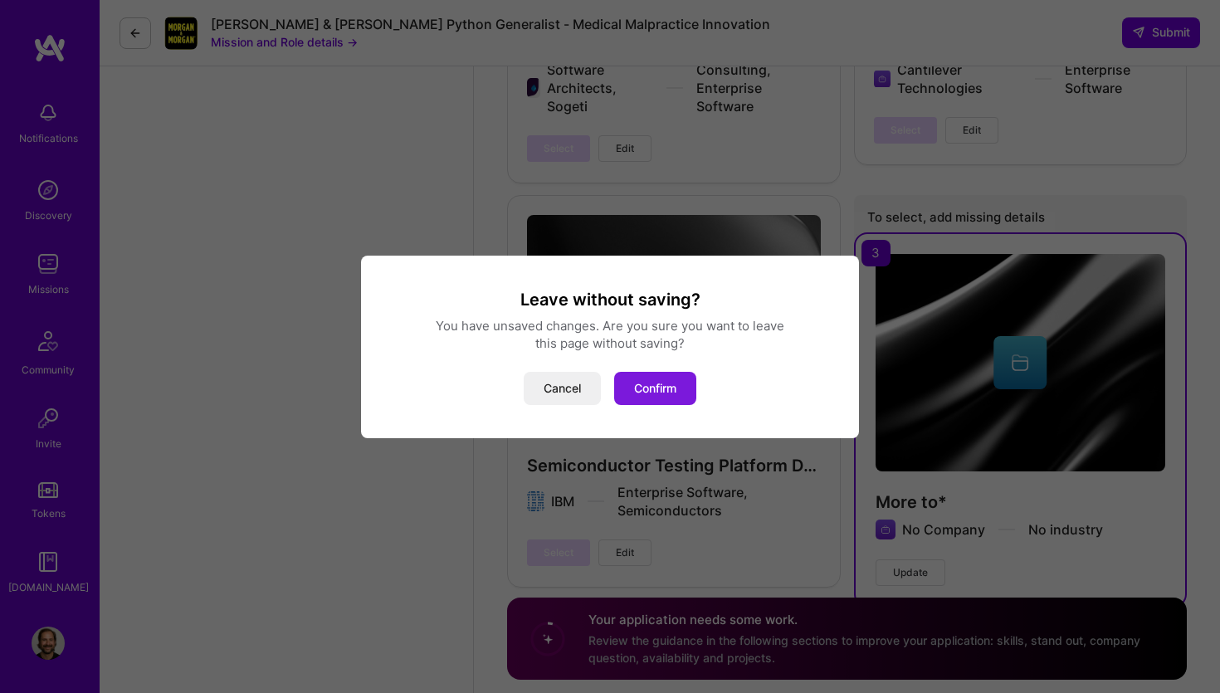
click at [669, 390] on button "Confirm" at bounding box center [655, 388] width 82 height 33
